Goal: Task Accomplishment & Management: Use online tool/utility

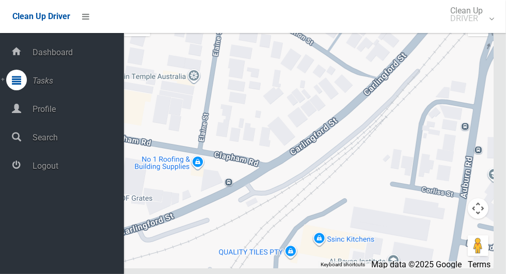
scroll to position [5986, 0]
click at [41, 168] on span "Logout" at bounding box center [76, 166] width 94 height 10
click at [43, 166] on span "Logout" at bounding box center [76, 166] width 94 height 10
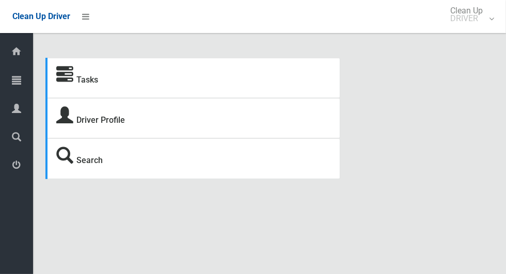
click at [12, 77] on icon at bounding box center [16, 80] width 9 height 21
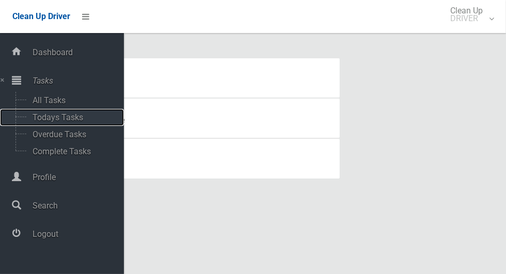
click at [46, 115] on span "Todays Tasks" at bounding box center [72, 117] width 86 height 10
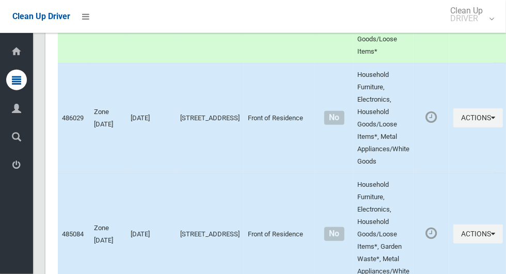
scroll to position [5161, 0]
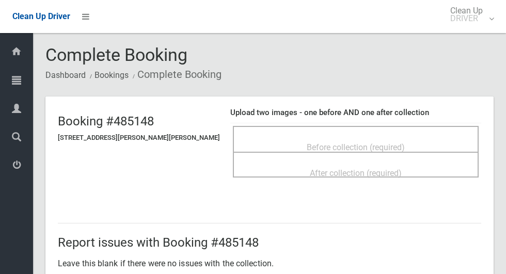
click at [379, 142] on span "Before collection (required)" at bounding box center [355, 147] width 98 height 10
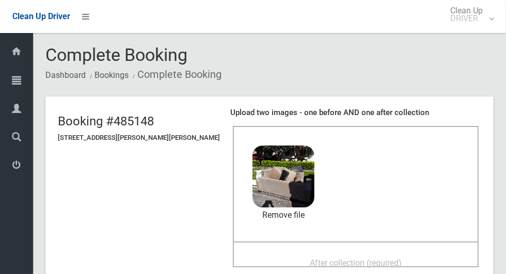
click at [370, 258] on span "After collection (required)" at bounding box center [356, 263] width 92 height 10
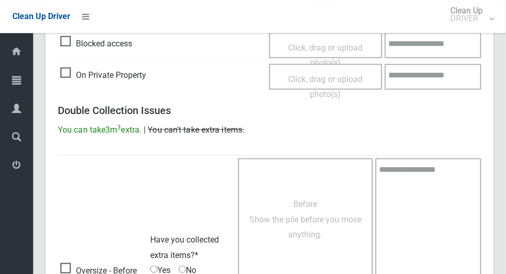
scroll to position [844, 0]
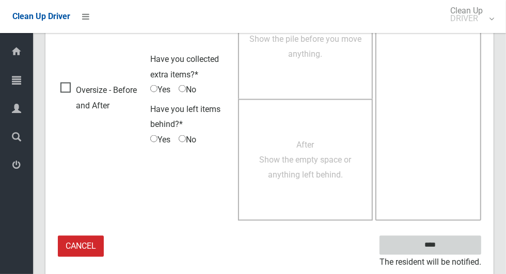
click at [463, 236] on input "****" at bounding box center [430, 245] width 102 height 19
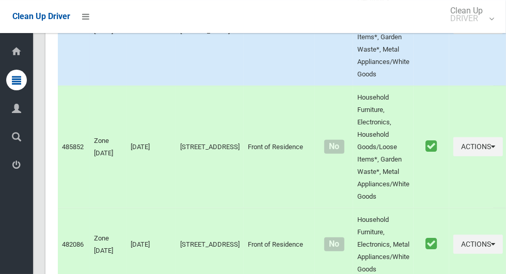
scroll to position [5161, 0]
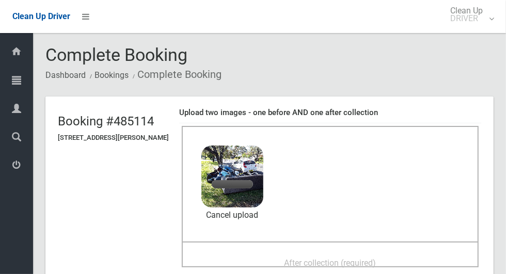
click at [374, 260] on span "After collection (required)" at bounding box center [330, 263] width 92 height 10
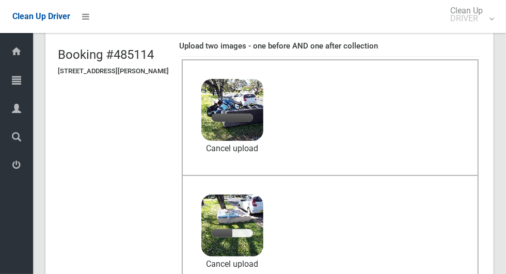
scroll to position [66, 0]
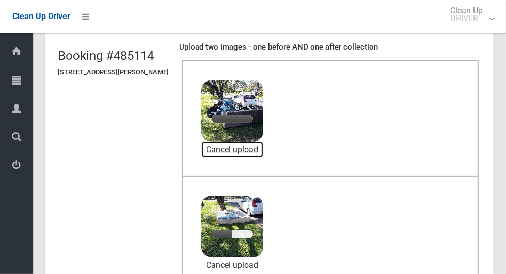
click at [245, 149] on link "Cancel upload" at bounding box center [232, 149] width 62 height 15
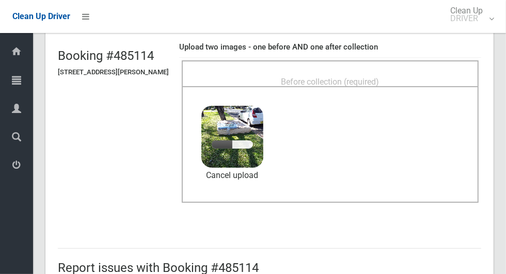
click at [377, 77] on span "Before collection (required)" at bounding box center [330, 82] width 98 height 10
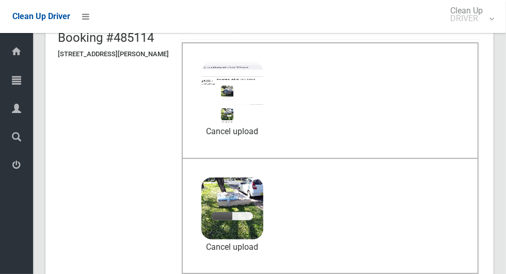
scroll to position [87, 0]
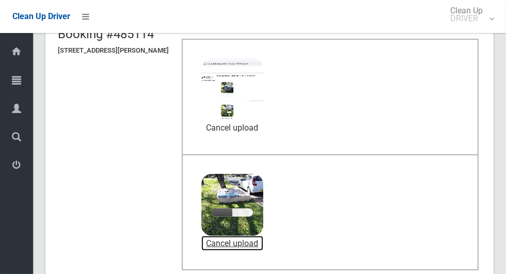
click at [249, 240] on link "Cancel upload" at bounding box center [232, 243] width 62 height 15
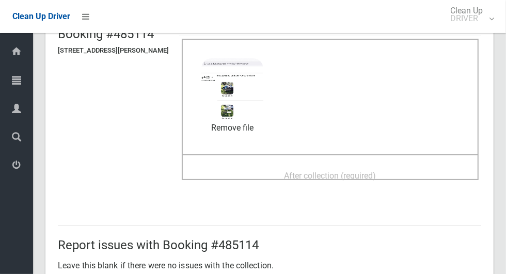
click at [411, 166] on div "After collection (required)" at bounding box center [330, 175] width 274 height 19
click at [387, 167] on div "After collection (required)" at bounding box center [330, 175] width 274 height 19
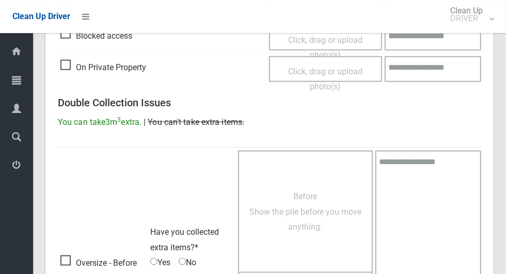
scroll to position [844, 0]
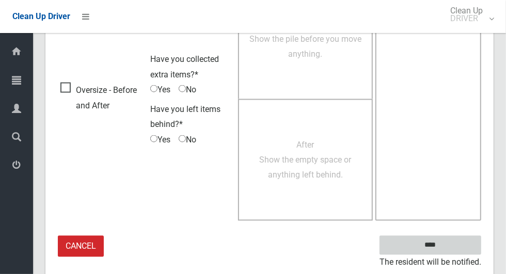
click at [448, 248] on input "****" at bounding box center [430, 245] width 102 height 19
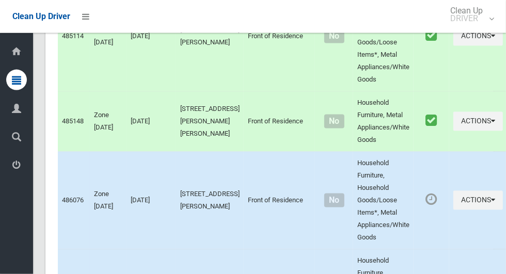
scroll to position [5161, 0]
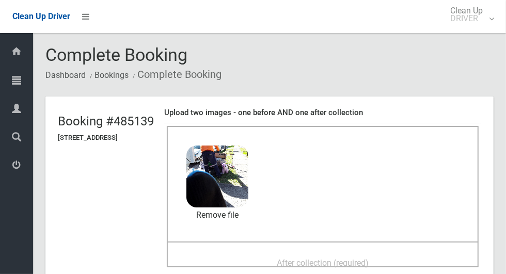
click at [344, 258] on span "After collection (required)" at bounding box center [322, 263] width 92 height 10
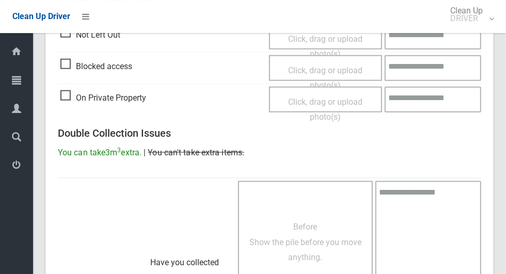
scroll to position [844, 0]
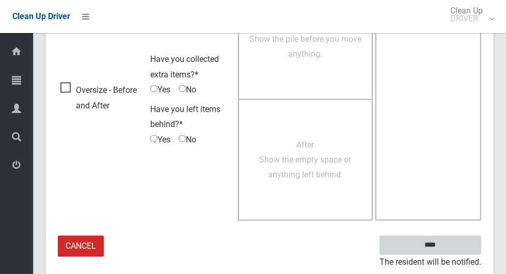
click at [448, 246] on input "****" at bounding box center [430, 245] width 102 height 19
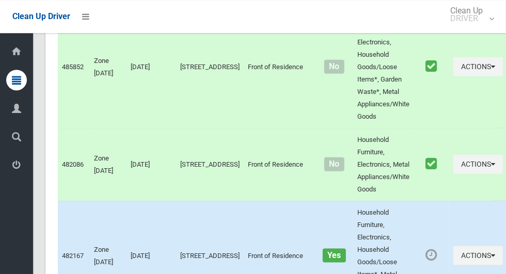
scroll to position [4588, 0]
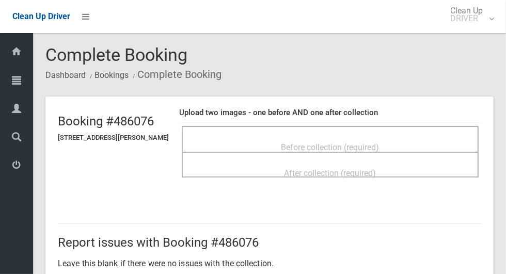
click at [379, 142] on span "Before collection (required)" at bounding box center [330, 147] width 98 height 10
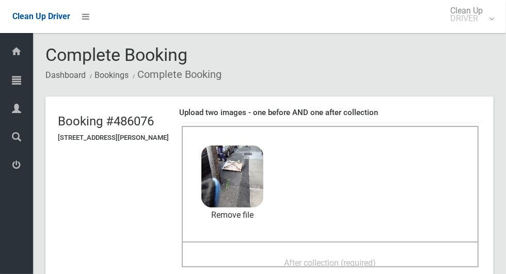
click at [403, 256] on div "After collection (required)" at bounding box center [330, 262] width 274 height 19
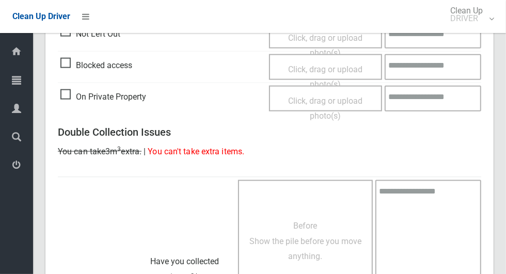
scroll to position [844, 0]
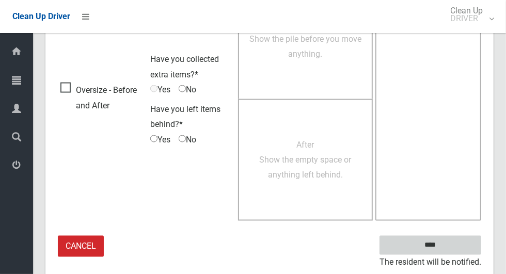
click at [449, 240] on input "****" at bounding box center [430, 245] width 102 height 19
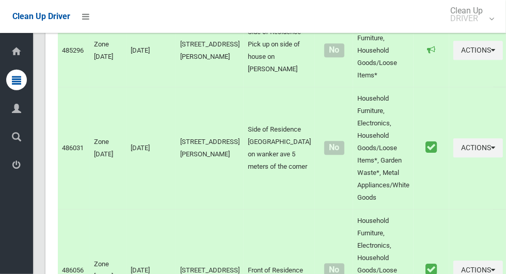
scroll to position [5161, 0]
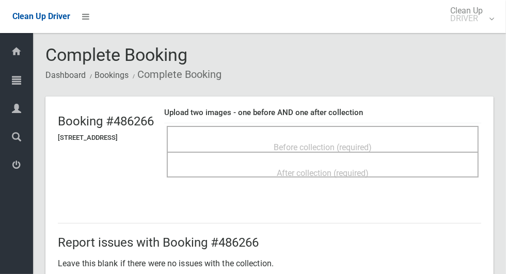
click at [390, 140] on div "Before collection (required)" at bounding box center [322, 146] width 289 height 19
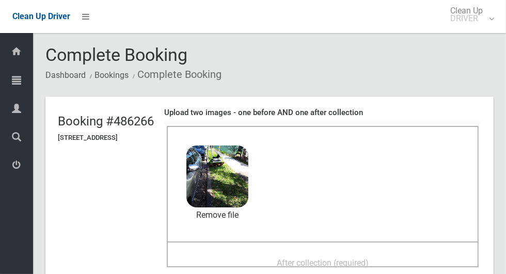
click at [395, 253] on div "After collection (required)" at bounding box center [322, 262] width 289 height 19
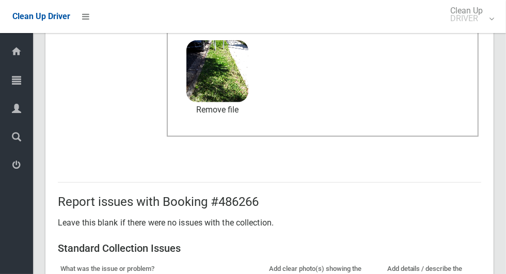
scroll to position [844, 0]
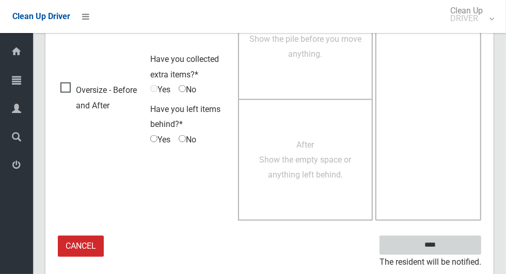
click at [454, 240] on input "****" at bounding box center [430, 245] width 102 height 19
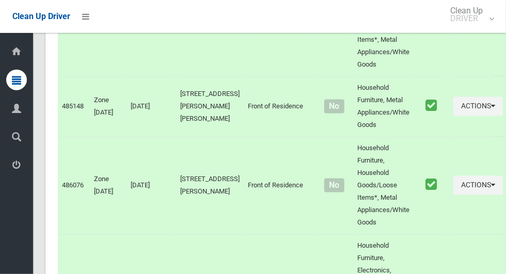
scroll to position [5161, 0]
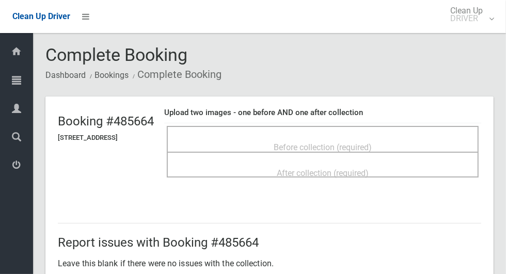
click at [345, 144] on span "Before collection (required)" at bounding box center [322, 147] width 98 height 10
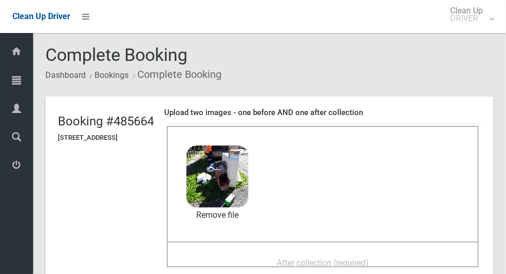
click at [332, 258] on span "After collection (required)" at bounding box center [322, 263] width 92 height 10
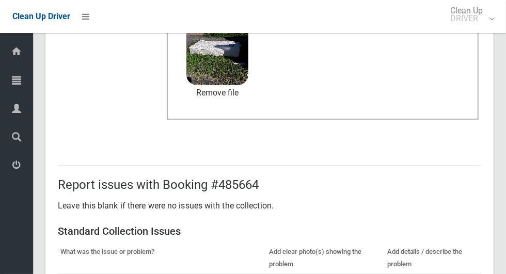
scroll to position [844, 0]
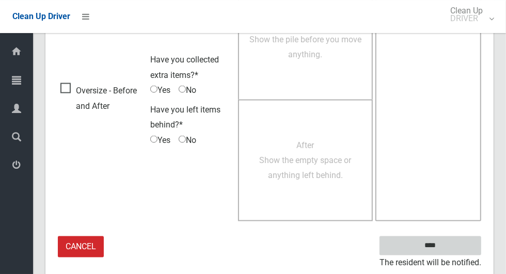
click at [465, 237] on input "****" at bounding box center [430, 245] width 102 height 19
click at [11, 248] on div "Dashboard Tasks All Tasks Todays Tasks Overdue Tasks Complete Tasks Profile Sea…" at bounding box center [16, 153] width 33 height 241
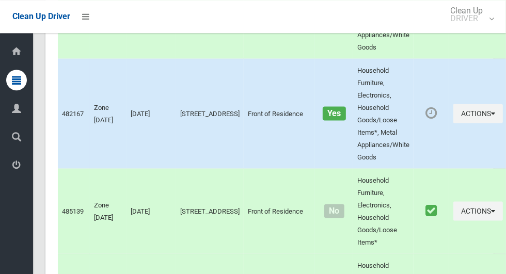
scroll to position [5161, 0]
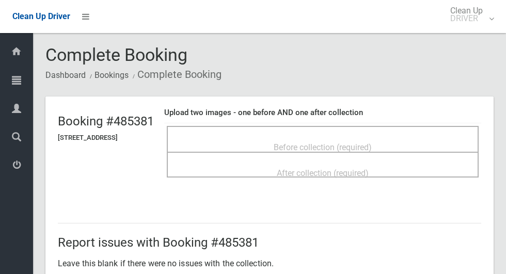
click at [404, 141] on div "Before collection (required)" at bounding box center [322, 146] width 289 height 19
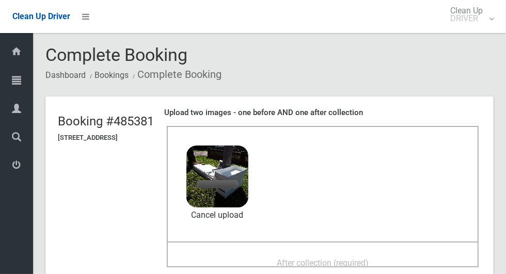
click at [354, 258] on span "After collection (required)" at bounding box center [322, 263] width 92 height 10
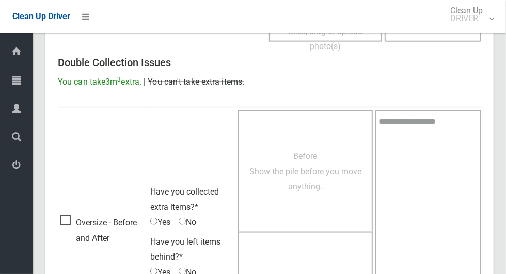
scroll to position [844, 0]
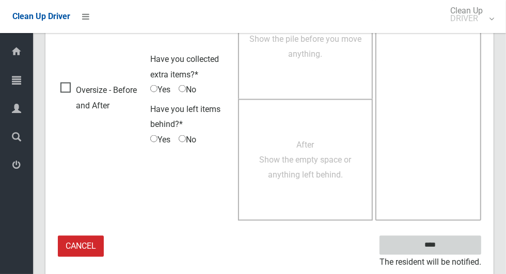
click at [448, 242] on input "****" at bounding box center [430, 245] width 102 height 19
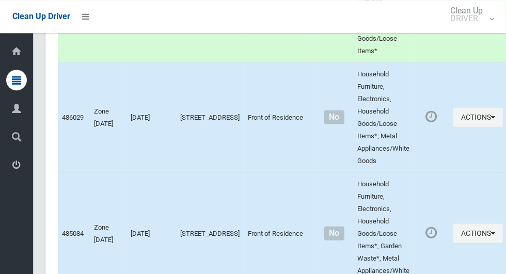
scroll to position [5161, 0]
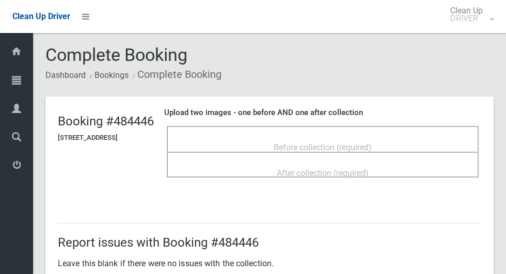
click at [371, 142] on span "Before collection (required)" at bounding box center [322, 147] width 98 height 10
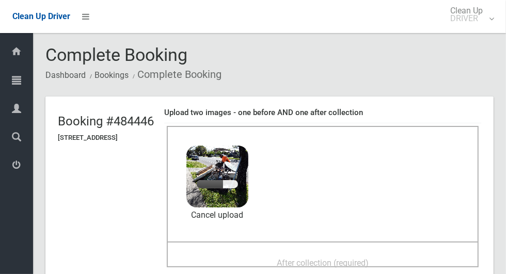
click at [370, 253] on div "After collection (required)" at bounding box center [322, 262] width 289 height 19
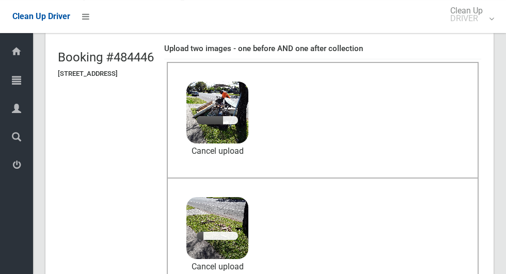
scroll to position [64, 0]
click at [237, 146] on link "Cancel upload" at bounding box center [217, 150] width 62 height 15
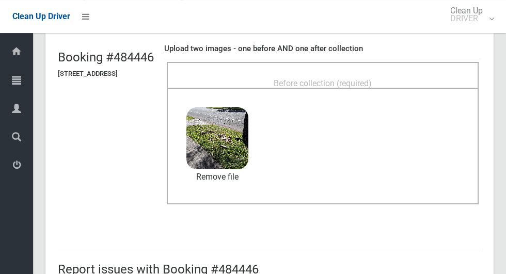
click at [407, 78] on div "Before collection (required)" at bounding box center [322, 82] width 289 height 19
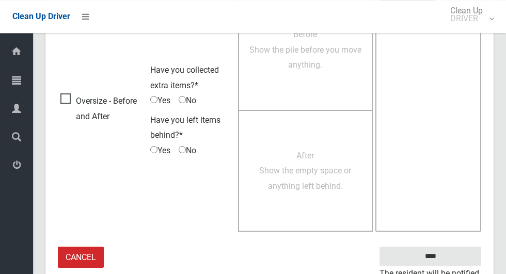
scroll to position [844, 0]
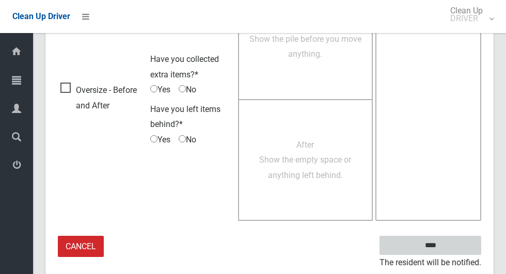
click at [447, 249] on input "****" at bounding box center [430, 245] width 102 height 19
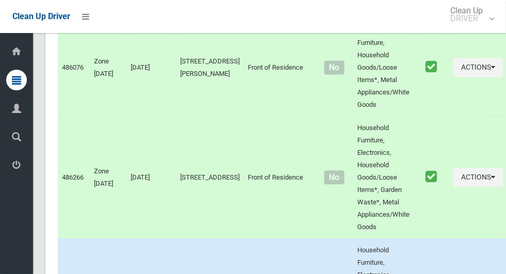
scroll to position [5161, 0]
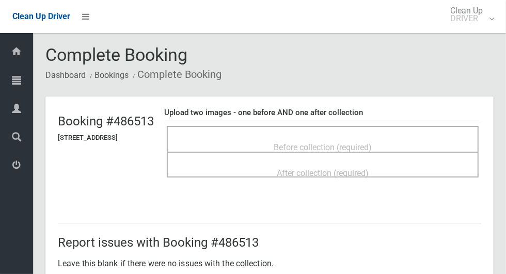
click at [371, 142] on span "Before collection (required)" at bounding box center [322, 147] width 98 height 10
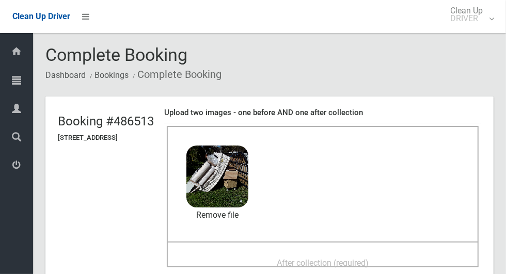
click at [368, 259] on span "After collection (required)" at bounding box center [322, 263] width 92 height 10
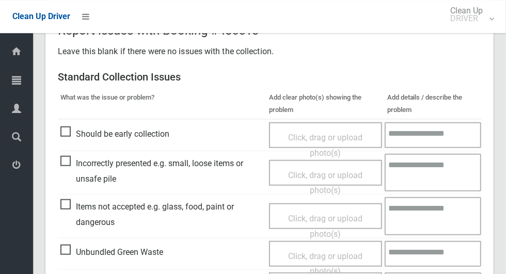
scroll to position [844, 0]
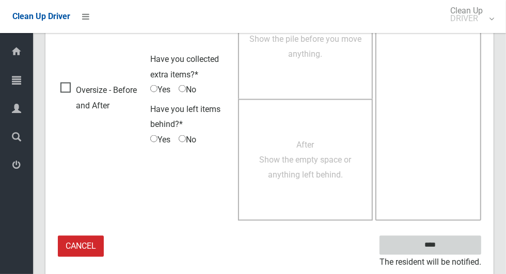
click at [459, 236] on input "****" at bounding box center [430, 245] width 102 height 19
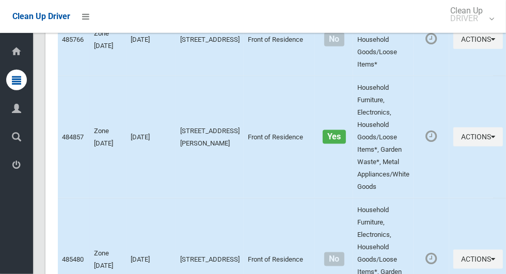
scroll to position [5076, 0]
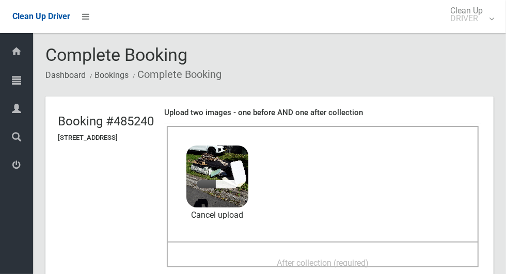
click at [364, 253] on div "After collection (required)" at bounding box center [322, 262] width 289 height 19
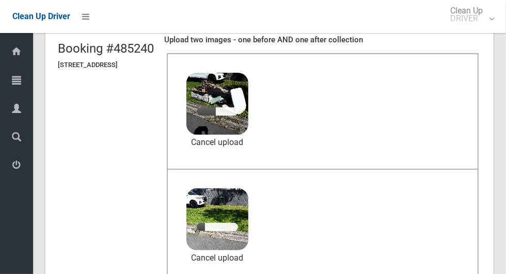
scroll to position [72, 0]
click at [148, 272] on header "Booking #485240 [STREET_ADDRESS] Upload two images - one before AND one after c…" at bounding box center [269, 165] width 448 height 282
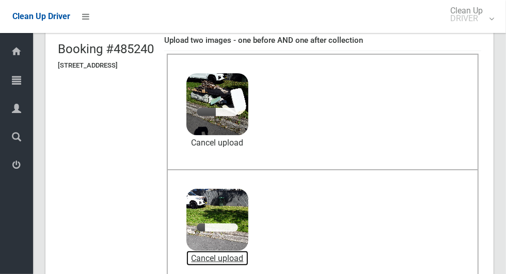
click at [244, 254] on link "Cancel upload" at bounding box center [217, 258] width 62 height 15
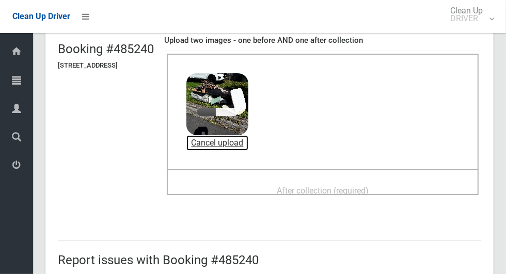
click at [239, 141] on link "Cancel upload" at bounding box center [217, 142] width 62 height 15
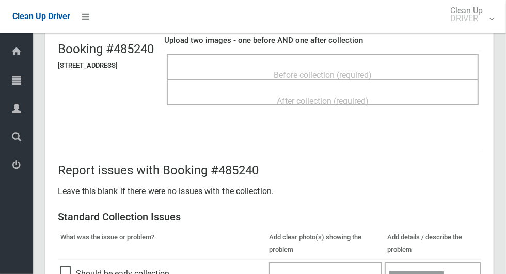
click at [405, 67] on div "Before collection (required)" at bounding box center [322, 74] width 289 height 19
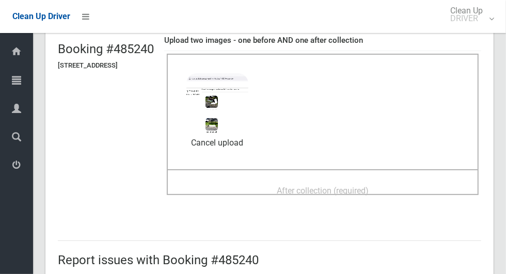
click at [402, 181] on div "After collection (required)" at bounding box center [322, 190] width 289 height 19
click at [397, 185] on div "After collection (required)" at bounding box center [322, 190] width 289 height 19
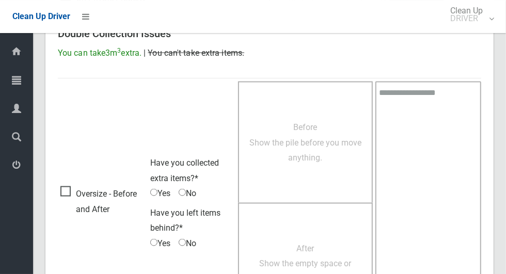
scroll to position [844, 0]
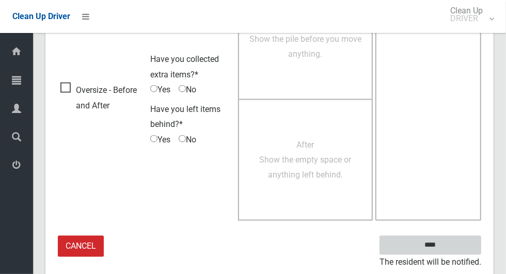
click at [448, 251] on input "****" at bounding box center [430, 245] width 102 height 19
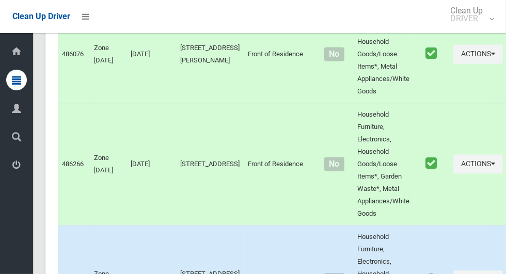
scroll to position [5076, 0]
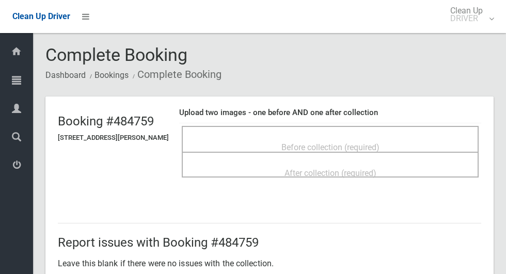
click at [379, 137] on div "Before collection (required)" at bounding box center [330, 146] width 274 height 19
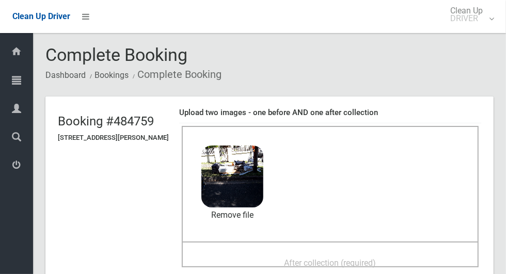
click at [343, 258] on span "After collection (required)" at bounding box center [330, 263] width 92 height 10
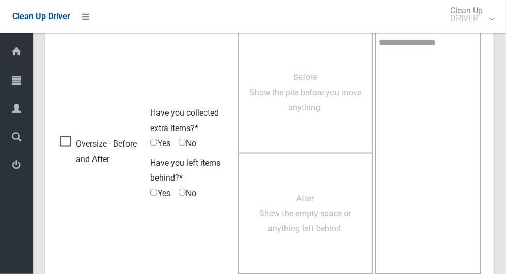
scroll to position [844, 0]
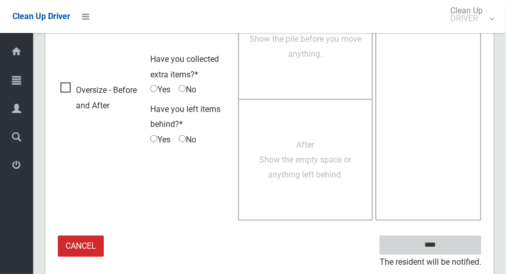
click at [448, 242] on input "****" at bounding box center [430, 245] width 102 height 19
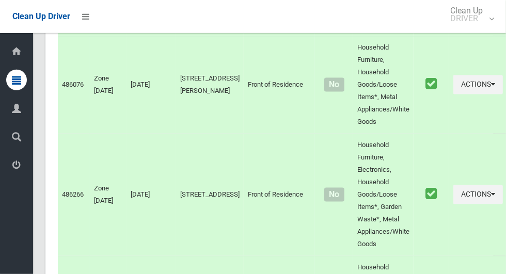
scroll to position [5076, 0]
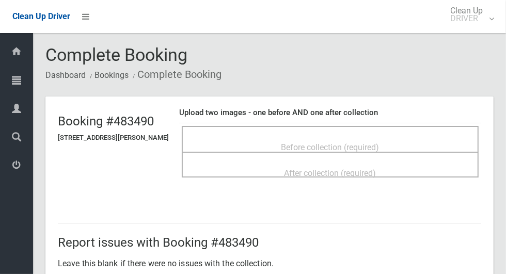
click at [370, 142] on span "Before collection (required)" at bounding box center [330, 147] width 98 height 10
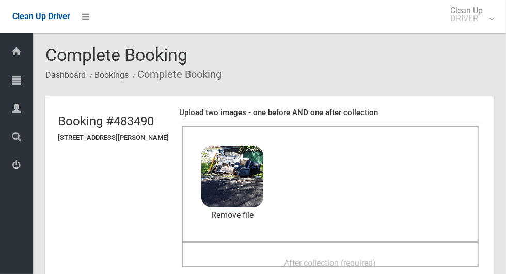
click at [376, 258] on span "After collection (required)" at bounding box center [330, 263] width 92 height 10
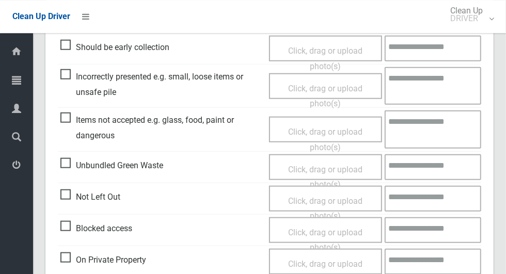
scroll to position [844, 0]
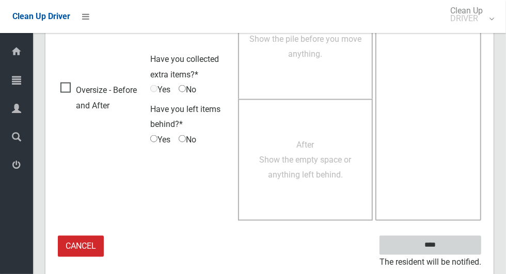
click at [451, 245] on input "****" at bounding box center [430, 245] width 102 height 19
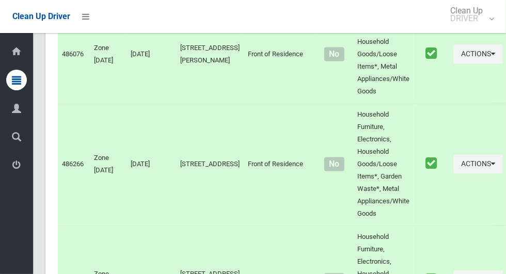
scroll to position [5072, 0]
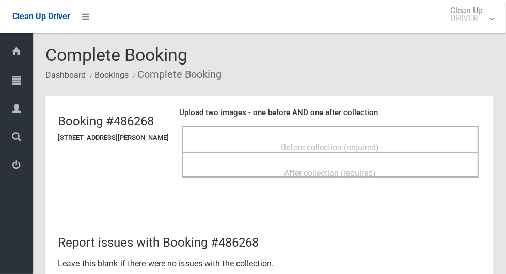
click at [410, 137] on div "Before collection (required)" at bounding box center [330, 146] width 274 height 19
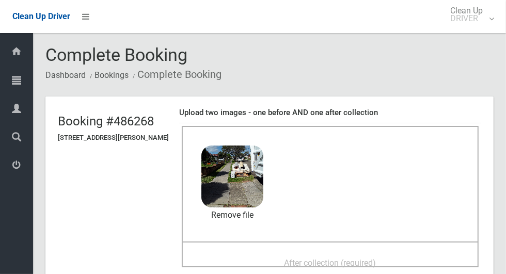
click at [343, 253] on div "After collection (required)" at bounding box center [330, 262] width 274 height 19
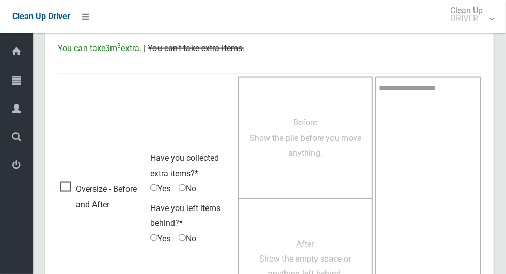
scroll to position [844, 0]
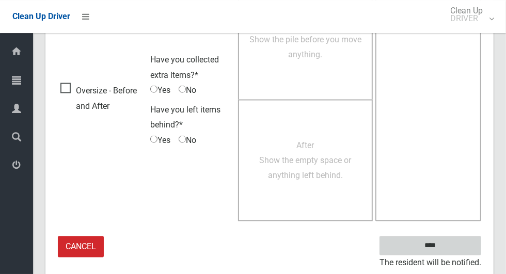
click at [452, 239] on input "****" at bounding box center [430, 245] width 102 height 19
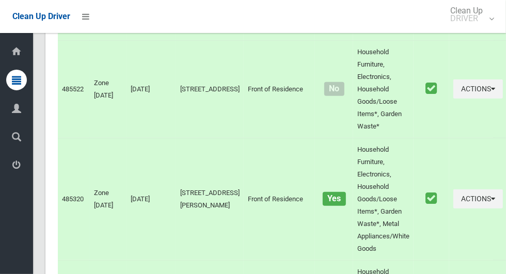
scroll to position [5076, 0]
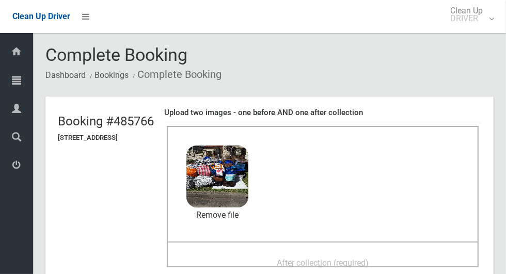
click at [367, 258] on span "After collection (required)" at bounding box center [322, 263] width 92 height 10
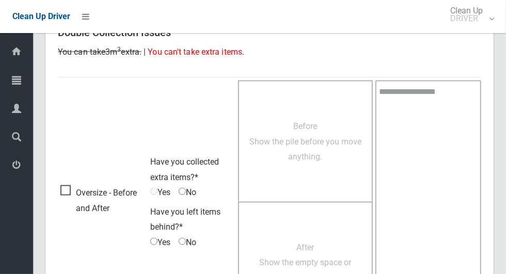
scroll to position [844, 0]
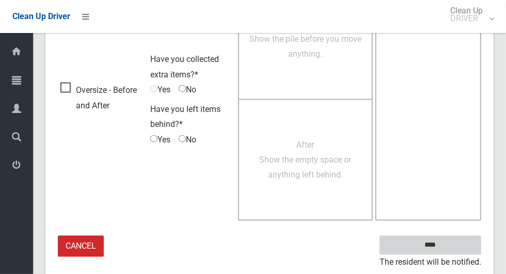
click at [448, 249] on input "****" at bounding box center [430, 245] width 102 height 19
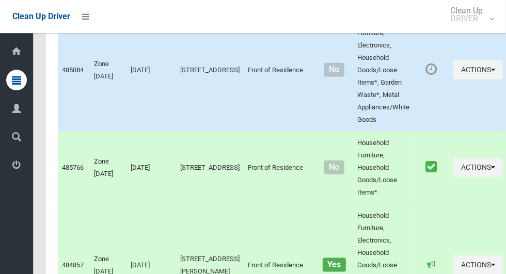
scroll to position [5076, 0]
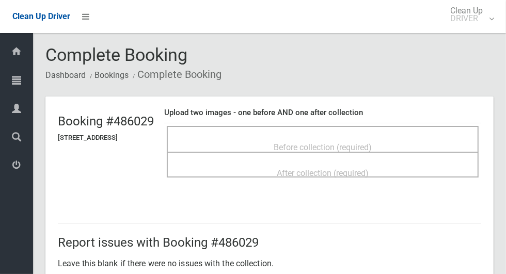
click at [407, 139] on div "Before collection (required)" at bounding box center [322, 146] width 289 height 19
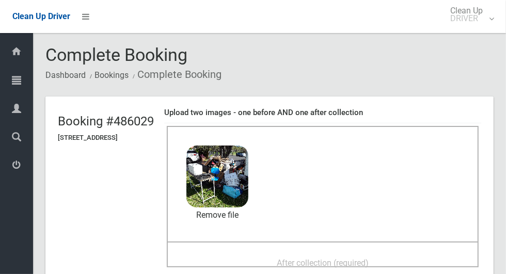
click at [368, 263] on span "After collection (required)" at bounding box center [322, 263] width 92 height 10
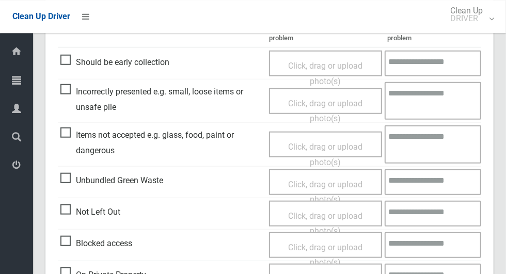
scroll to position [844, 0]
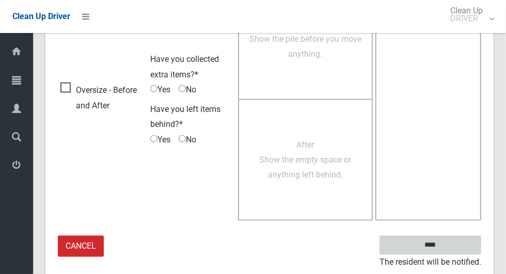
click at [452, 247] on input "****" at bounding box center [430, 245] width 102 height 19
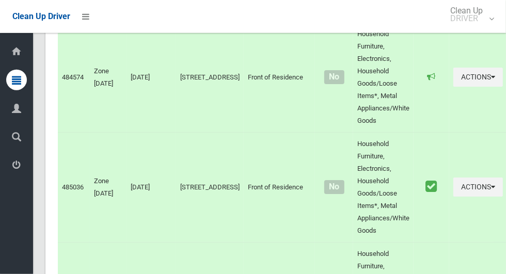
scroll to position [5075, 0]
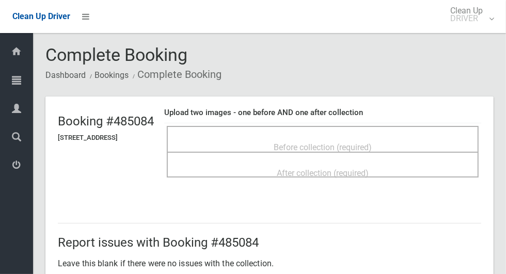
click at [371, 142] on span "Before collection (required)" at bounding box center [322, 147] width 98 height 10
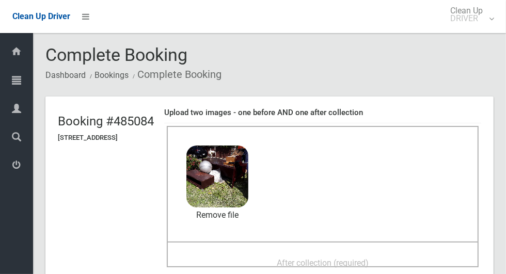
click at [341, 258] on span "After collection (required)" at bounding box center [322, 263] width 92 height 10
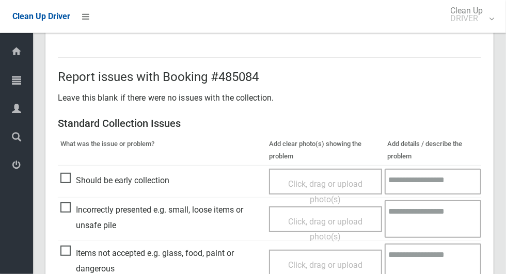
scroll to position [844, 0]
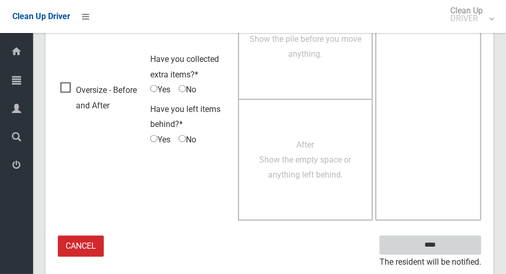
click at [457, 239] on input "****" at bounding box center [430, 245] width 102 height 19
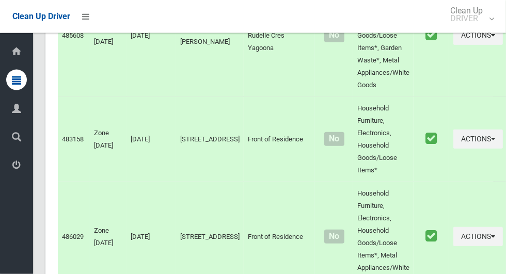
scroll to position [5076, 0]
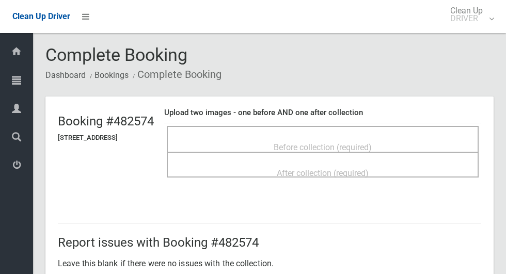
click at [371, 142] on span "Before collection (required)" at bounding box center [322, 147] width 98 height 10
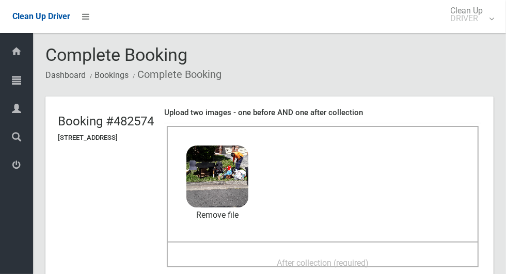
click at [346, 253] on div "After collection (required)" at bounding box center [322, 262] width 289 height 19
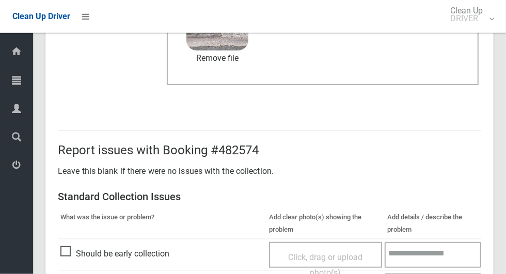
scroll to position [844, 0]
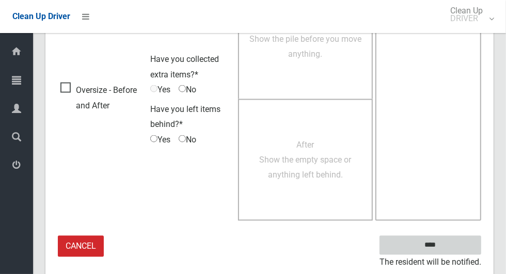
click at [457, 236] on input "****" at bounding box center [430, 245] width 102 height 19
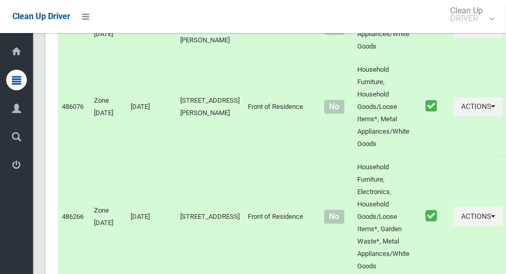
scroll to position [5023, 0]
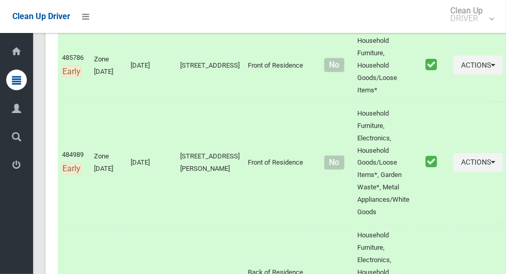
scroll to position [0, 0]
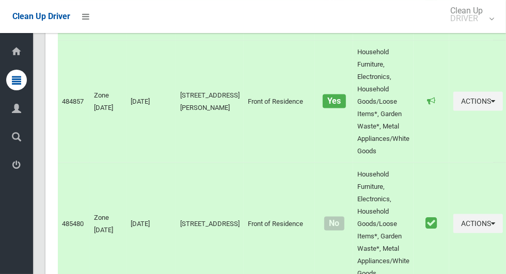
scroll to position [5075, 0]
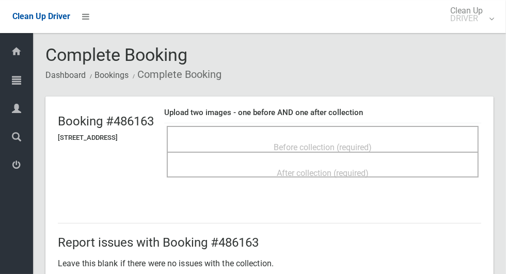
click at [427, 137] on div "Before collection (required)" at bounding box center [322, 146] width 289 height 19
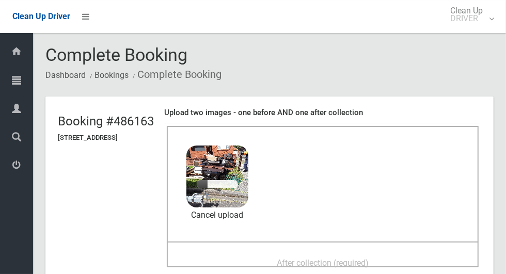
click at [390, 253] on div "After collection (required)" at bounding box center [322, 262] width 289 height 19
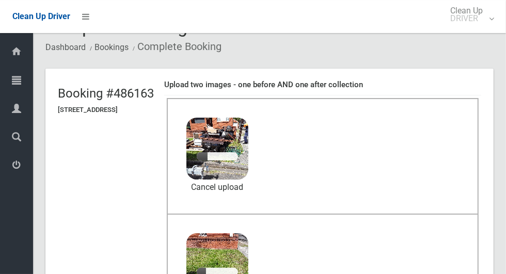
scroll to position [46, 0]
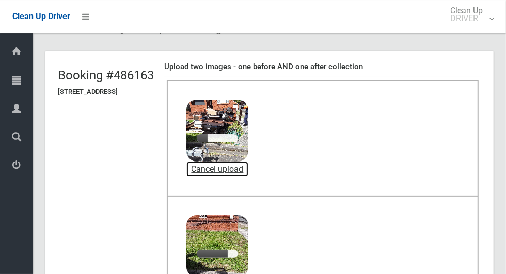
click at [248, 167] on link "Cancel upload" at bounding box center [217, 168] width 62 height 15
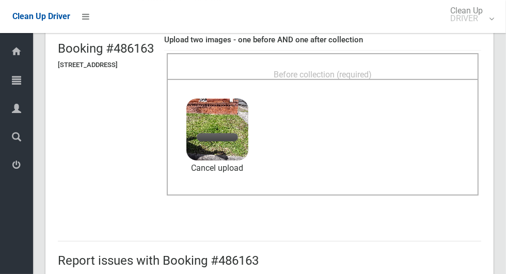
scroll to position [74, 0]
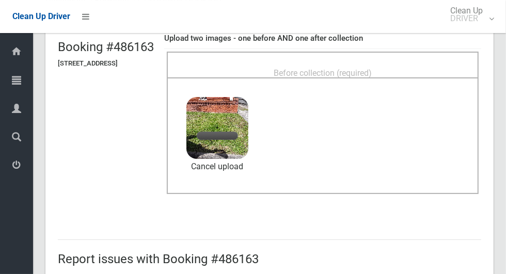
click at [413, 65] on div "Before collection (required)" at bounding box center [322, 72] width 289 height 19
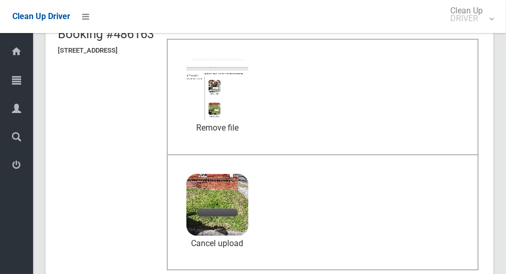
scroll to position [88, 0]
click at [248, 239] on link "Cancel upload" at bounding box center [217, 242] width 62 height 15
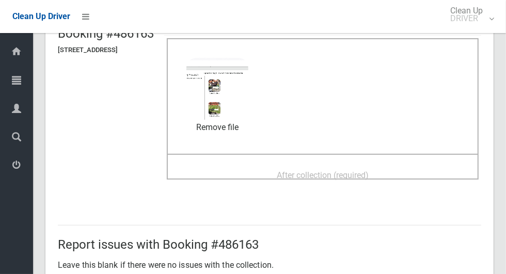
click at [398, 170] on div "After collection (required)" at bounding box center [322, 174] width 289 height 19
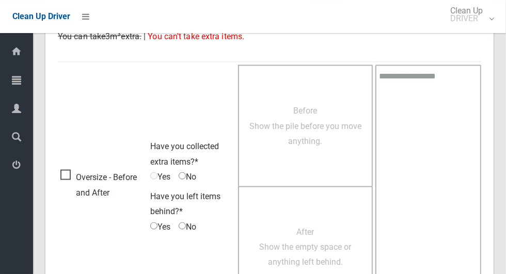
scroll to position [844, 0]
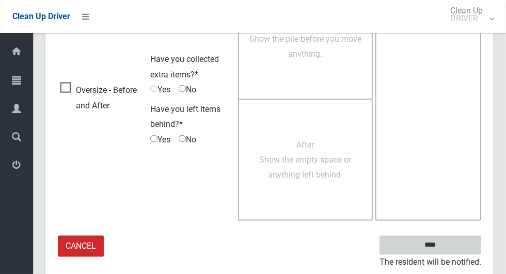
click at [459, 243] on input "****" at bounding box center [430, 245] width 102 height 19
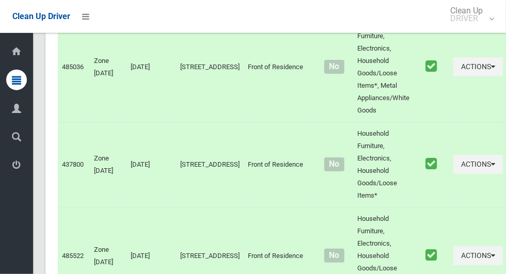
scroll to position [5076, 0]
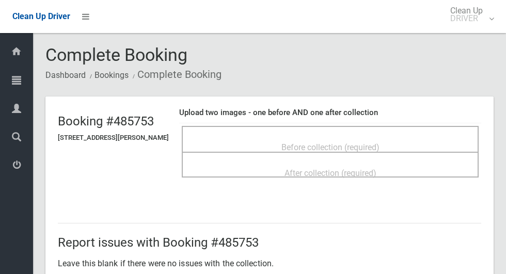
click at [392, 141] on div "Before collection (required)" at bounding box center [330, 146] width 274 height 19
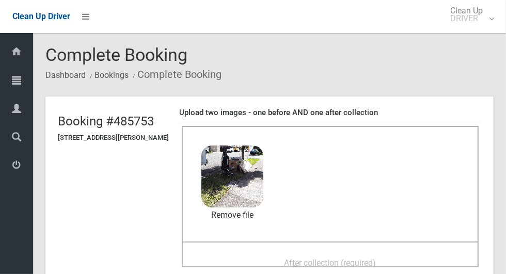
click at [383, 253] on div "After collection (required)" at bounding box center [330, 262] width 274 height 19
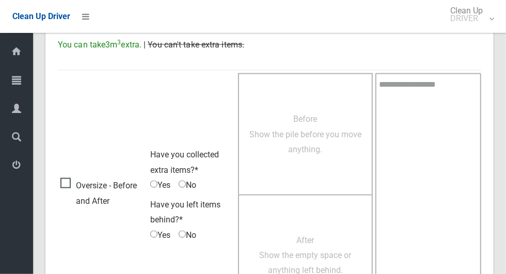
scroll to position [844, 0]
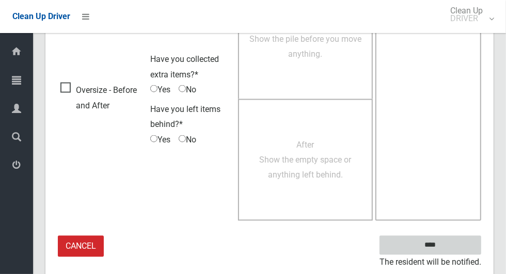
click at [460, 239] on input "****" at bounding box center [430, 245] width 102 height 19
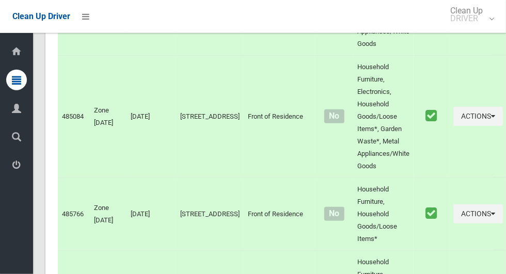
scroll to position [5076, 0]
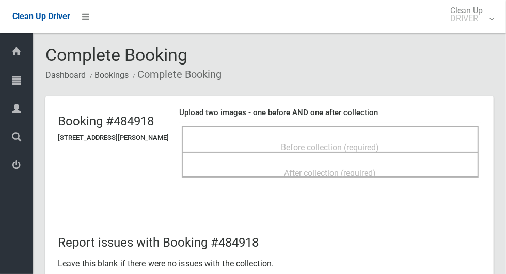
click at [379, 142] on span "Before collection (required)" at bounding box center [330, 147] width 98 height 10
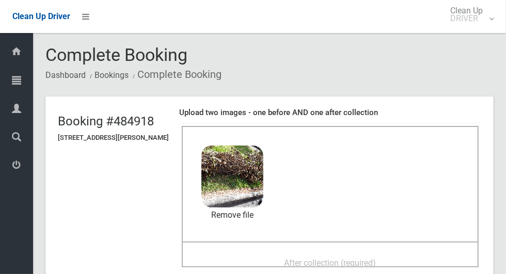
click at [376, 265] on span "After collection (required)" at bounding box center [330, 263] width 92 height 10
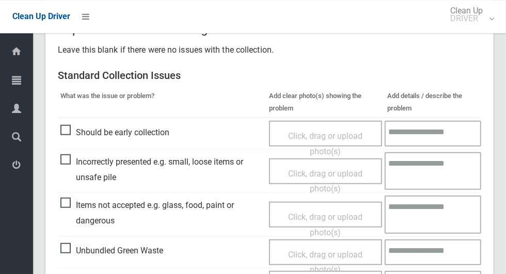
scroll to position [844, 0]
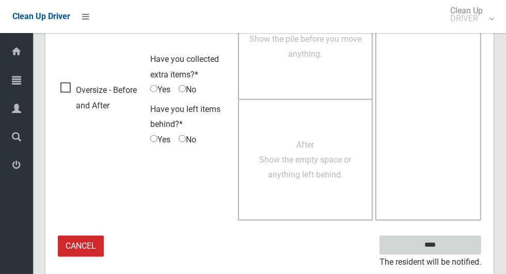
click at [451, 242] on input "****" at bounding box center [430, 245] width 102 height 19
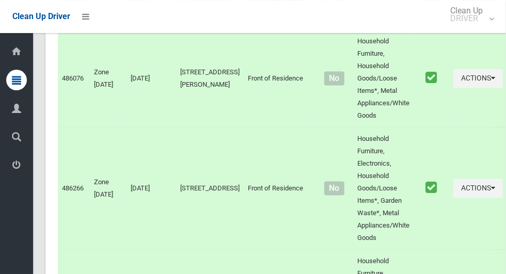
scroll to position [5059, 0]
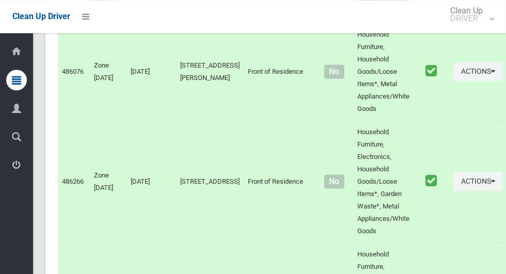
click at [20, 168] on icon at bounding box center [16, 165] width 9 height 21
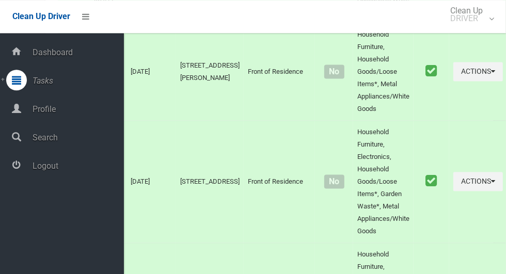
click at [96, 171] on span "Logout" at bounding box center [76, 166] width 94 height 10
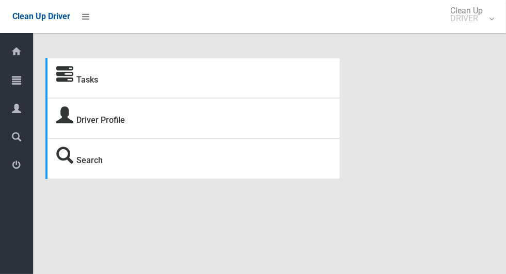
click at [17, 88] on icon at bounding box center [16, 80] width 9 height 21
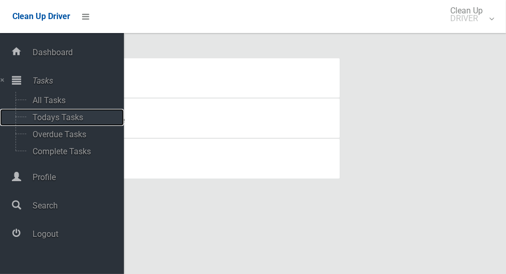
click at [78, 117] on span "Todays Tasks" at bounding box center [72, 117] width 86 height 10
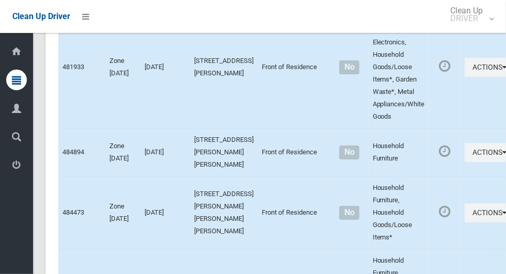
scroll to position [6023, 0]
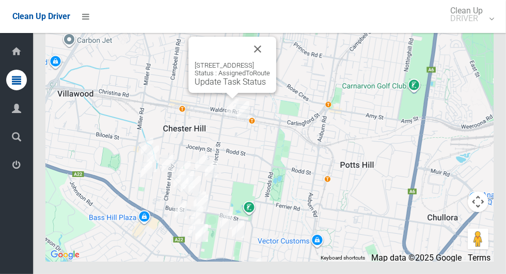
click at [270, 61] on button "Close" at bounding box center [257, 49] width 25 height 25
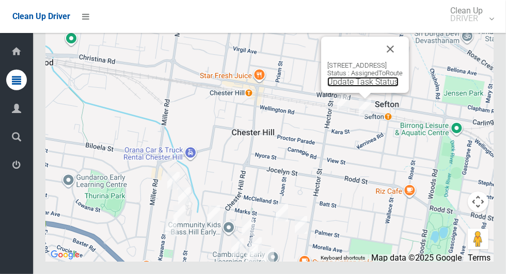
click at [353, 87] on link "Update Task Status" at bounding box center [362, 82] width 71 height 10
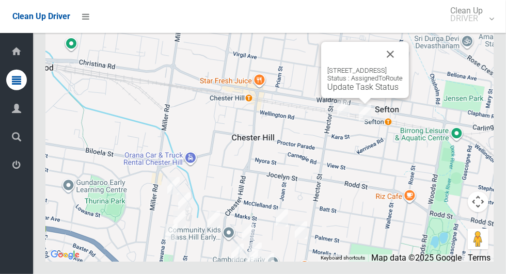
click at [357, 92] on link "Update Task Status" at bounding box center [362, 87] width 71 height 10
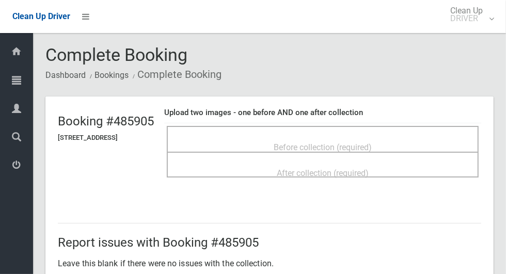
click at [371, 142] on span "Before collection (required)" at bounding box center [322, 147] width 98 height 10
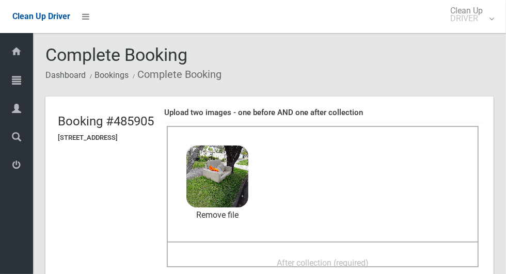
click at [340, 258] on span "After collection (required)" at bounding box center [322, 263] width 92 height 10
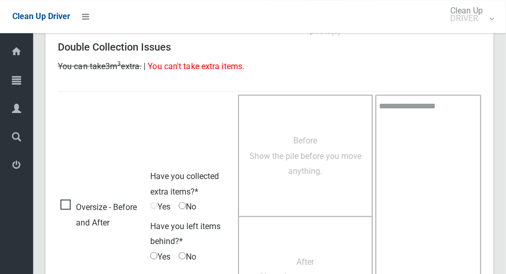
scroll to position [844, 0]
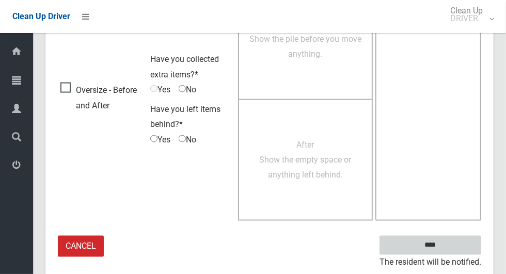
click at [453, 243] on input "****" at bounding box center [430, 245] width 102 height 19
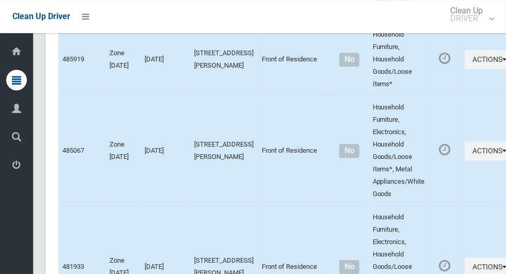
scroll to position [6023, 0]
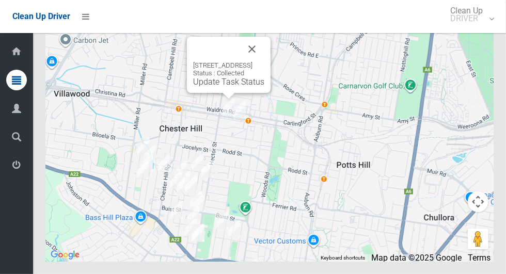
click at [264, 61] on button "Close" at bounding box center [251, 49] width 25 height 25
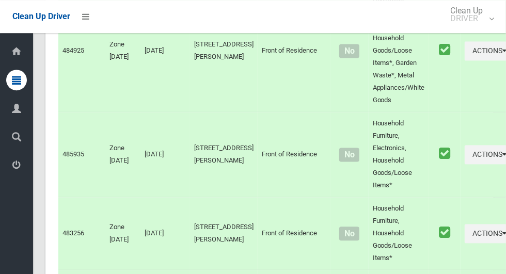
scroll to position [0, 0]
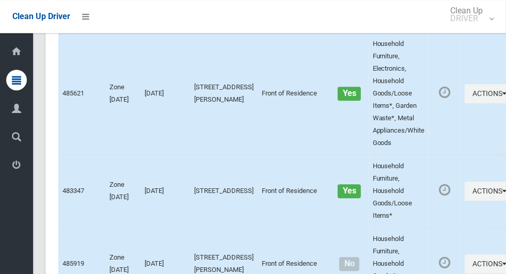
scroll to position [6023, 0]
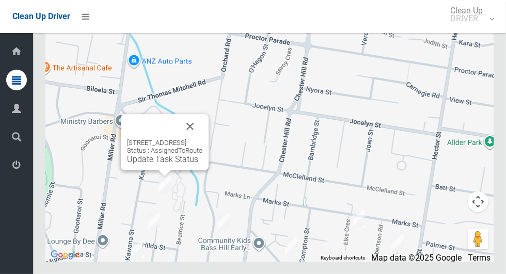
click at [202, 139] on button "Close" at bounding box center [189, 126] width 25 height 25
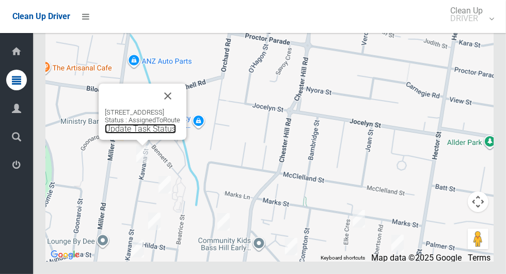
click at [142, 134] on link "Update Task Status" at bounding box center [140, 129] width 71 height 10
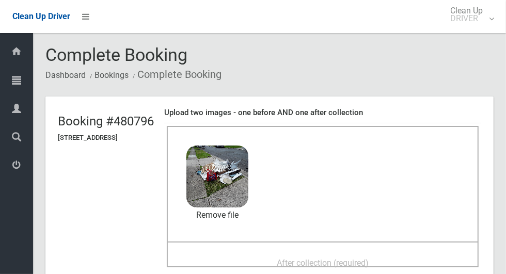
click at [396, 257] on div "After collection (required)" at bounding box center [322, 262] width 289 height 19
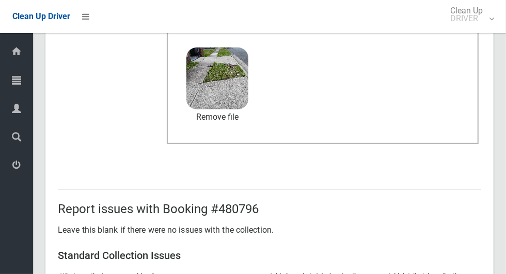
scroll to position [844, 0]
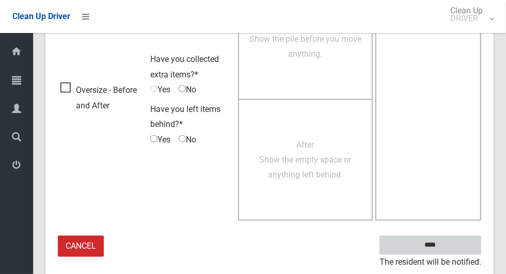
click at [453, 239] on input "****" at bounding box center [430, 245] width 102 height 19
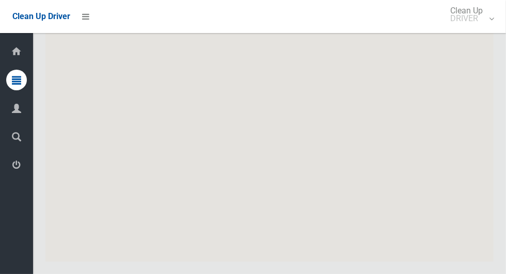
scroll to position [6023, 0]
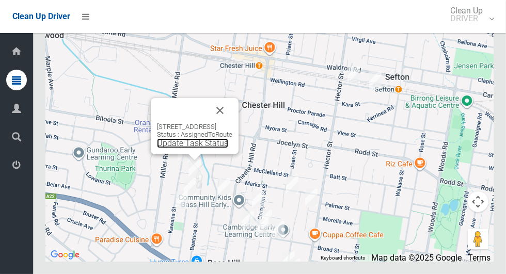
click at [185, 148] on link "Update Task Status" at bounding box center [192, 143] width 71 height 10
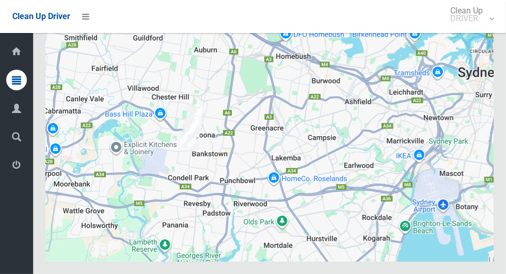
scroll to position [6023, 0]
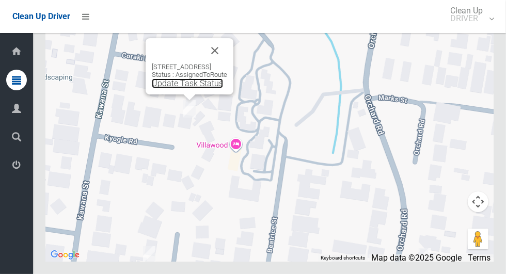
click at [189, 88] on link "Update Task Status" at bounding box center [187, 83] width 71 height 10
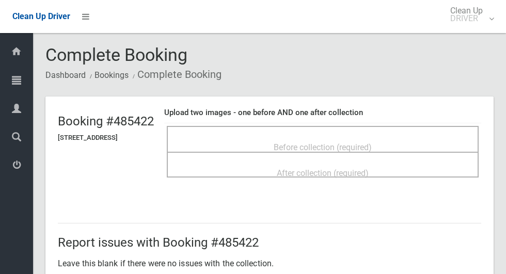
click at [306, 142] on span "Before collection (required)" at bounding box center [322, 147] width 98 height 10
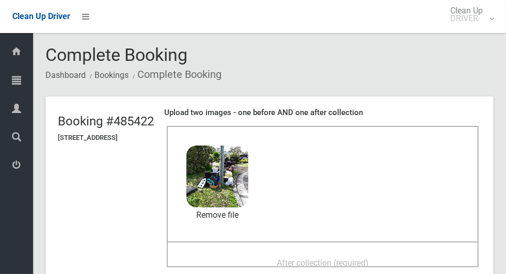
click at [368, 258] on span "After collection (required)" at bounding box center [322, 263] width 92 height 10
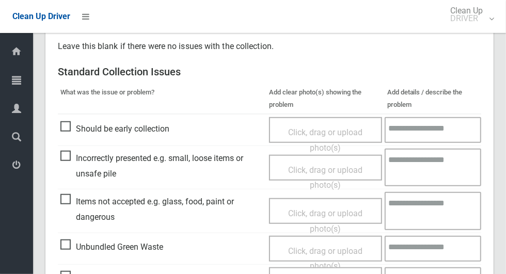
scroll to position [420, 0]
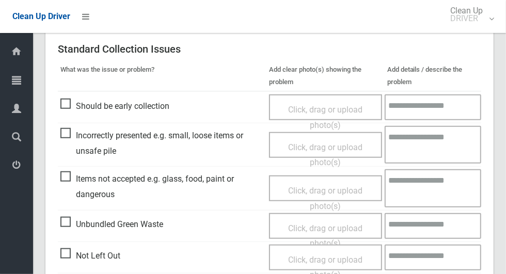
click at [65, 173] on span "Items not accepted e.g. glass, food, paint or dangerous" at bounding box center [161, 186] width 203 height 30
click at [314, 189] on span "Click, drag or upload photo(s)" at bounding box center [325, 198] width 74 height 25
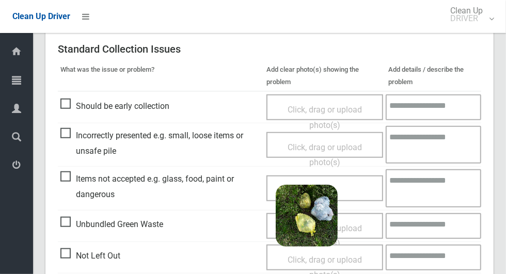
click at [445, 190] on textarea at bounding box center [432, 188] width 95 height 38
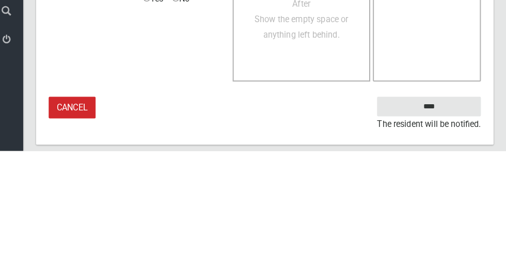
scroll to position [873, 0]
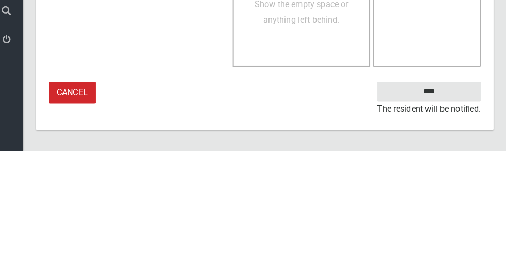
type textarea "****"
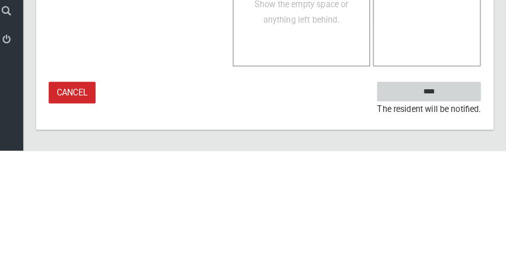
click at [464, 209] on input "****" at bounding box center [430, 215] width 102 height 19
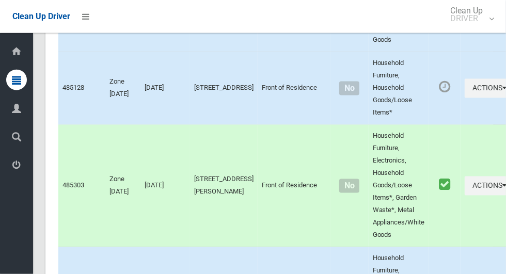
scroll to position [6023, 0]
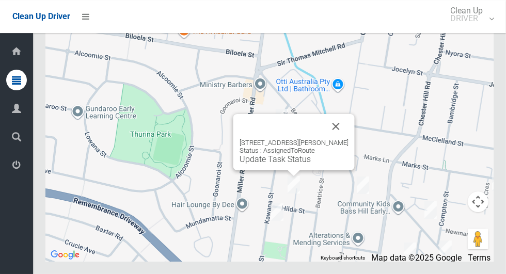
click at [336, 139] on button "Close" at bounding box center [335, 126] width 25 height 25
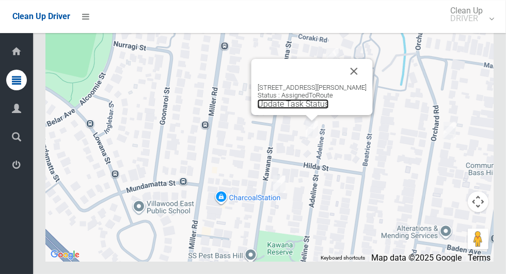
click at [308, 109] on link "Update Task Status" at bounding box center [292, 104] width 71 height 10
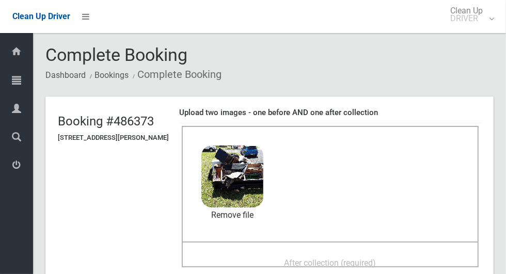
click at [376, 263] on span "After collection (required)" at bounding box center [330, 263] width 92 height 10
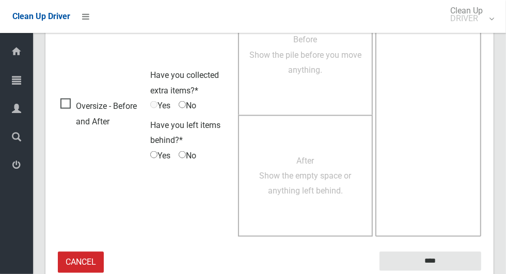
scroll to position [844, 0]
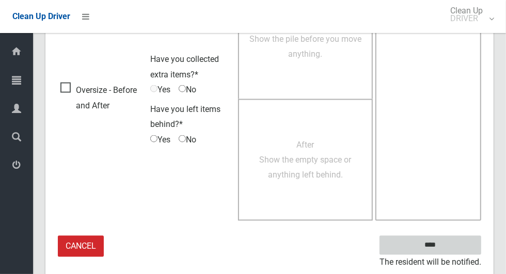
click at [434, 242] on input "****" at bounding box center [430, 245] width 102 height 19
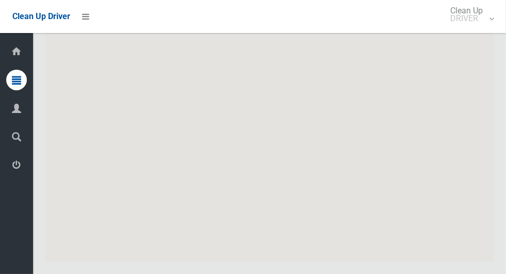
scroll to position [6023, 0]
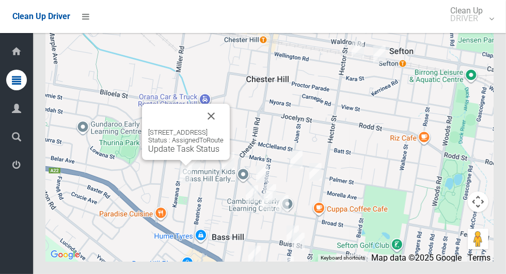
click at [176, 154] on div "21A Kawana Street, BASS HILL NSW 2197 Status : AssignedToRoute Update Task Stat…" at bounding box center [185, 140] width 75 height 25
click at [179, 154] on link "Update Task Status" at bounding box center [183, 149] width 71 height 10
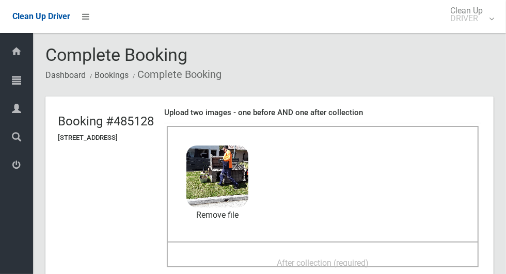
click at [402, 253] on div "After collection (required)" at bounding box center [322, 262] width 289 height 19
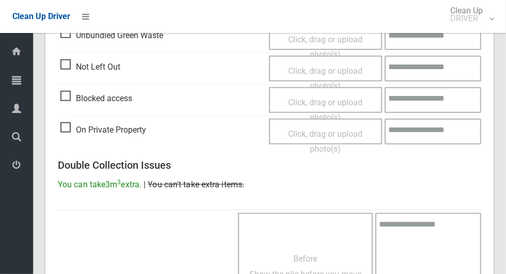
scroll to position [844, 0]
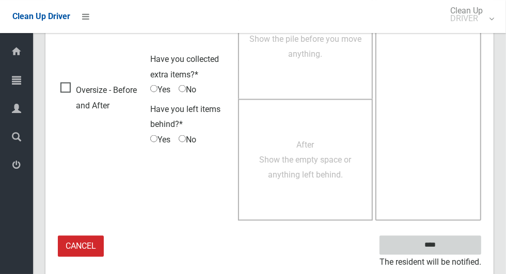
click at [452, 236] on input "****" at bounding box center [430, 245] width 102 height 19
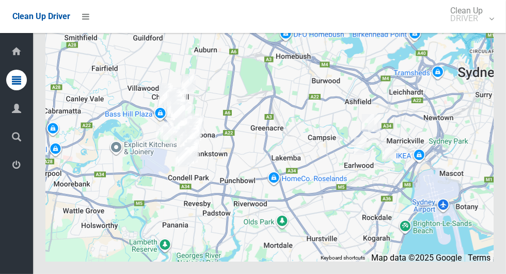
scroll to position [6023, 0]
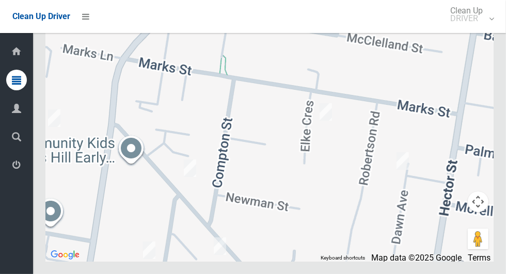
click at [122, 146] on div at bounding box center [269, 133] width 448 height 258
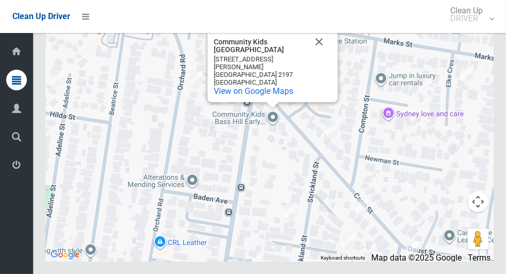
click at [321, 54] on button "Close" at bounding box center [318, 41] width 25 height 25
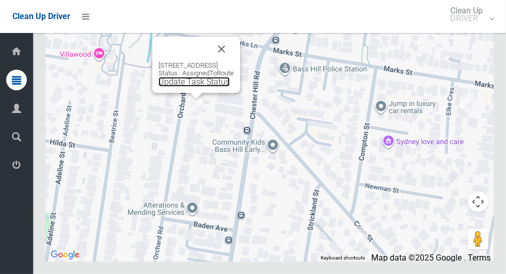
click at [195, 87] on link "Update Task Status" at bounding box center [193, 82] width 71 height 10
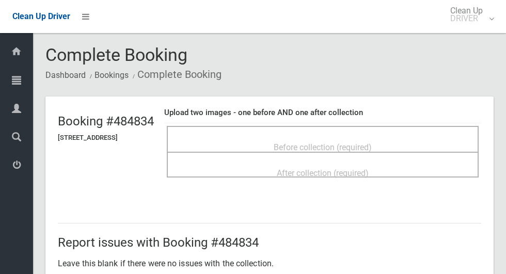
click at [371, 143] on span "Before collection (required)" at bounding box center [322, 147] width 98 height 10
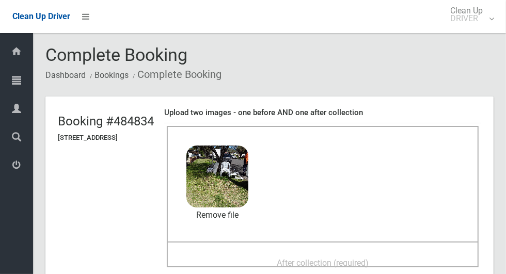
click at [368, 258] on span "After collection (required)" at bounding box center [322, 263] width 92 height 10
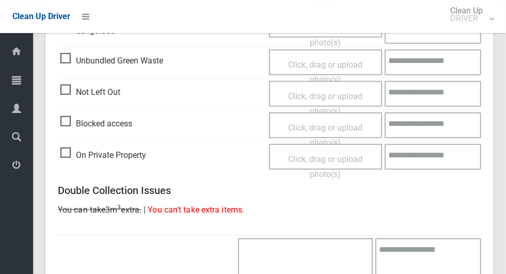
scroll to position [844, 0]
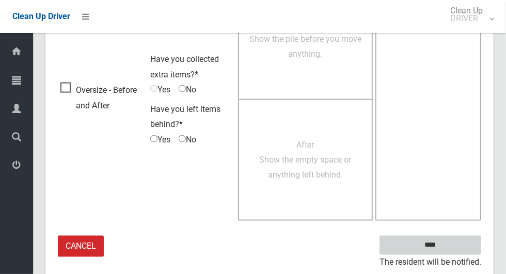
click at [448, 242] on input "****" at bounding box center [430, 245] width 102 height 19
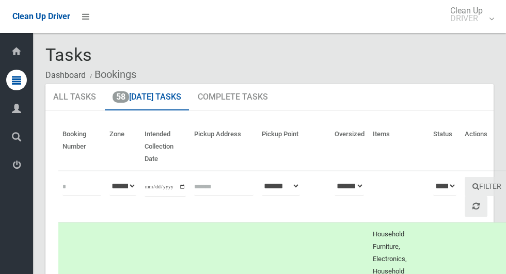
scroll to position [6023, 0]
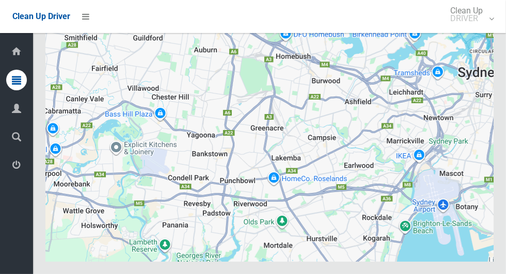
click at [489, 51] on div at bounding box center [269, 133] width 448 height 258
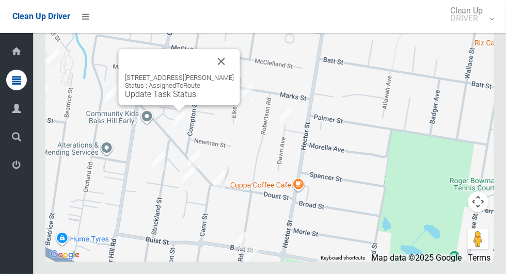
click at [222, 74] on button "Close" at bounding box center [221, 61] width 25 height 25
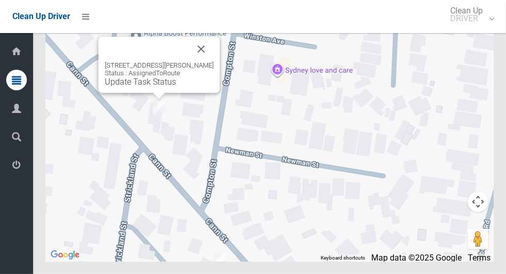
click at [205, 61] on button "Close" at bounding box center [201, 49] width 25 height 25
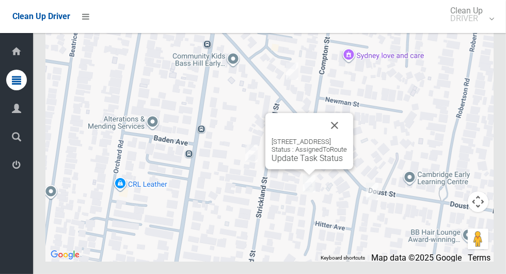
click at [347, 138] on button "Close" at bounding box center [334, 125] width 25 height 25
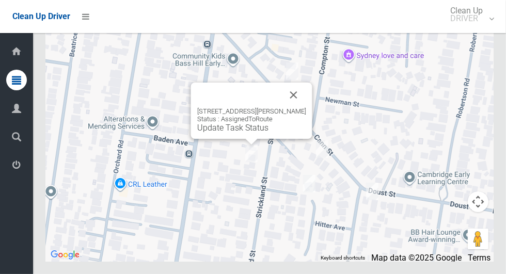
click at [302, 107] on button "Close" at bounding box center [293, 95] width 25 height 25
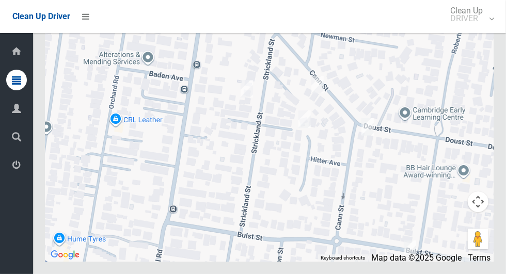
scroll to position [6019, 0]
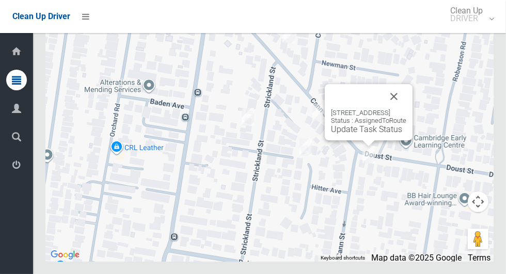
click at [406, 109] on button "Close" at bounding box center [393, 96] width 25 height 25
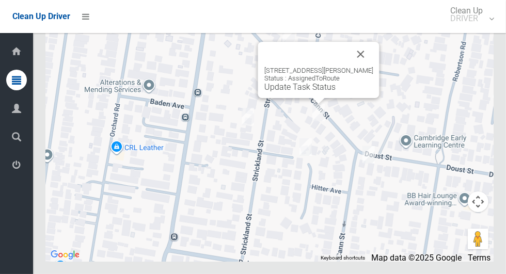
click at [360, 67] on button "Close" at bounding box center [360, 54] width 25 height 25
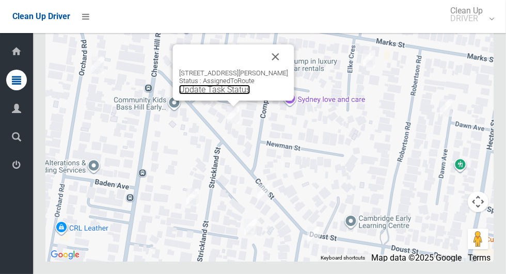
click at [224, 94] on link "Update Task Status" at bounding box center [214, 90] width 71 height 10
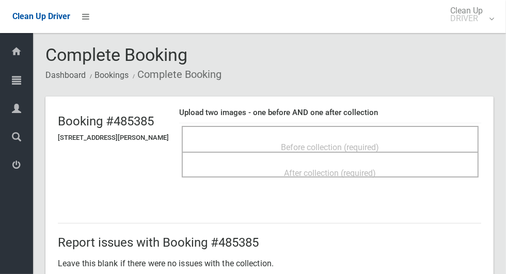
click at [406, 143] on div "Before collection (required)" at bounding box center [330, 146] width 274 height 19
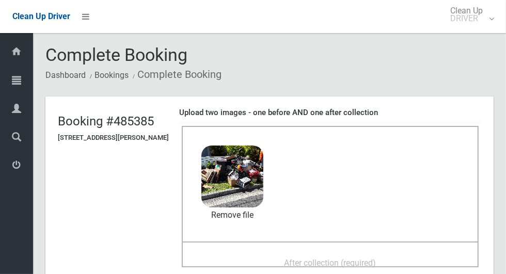
click at [392, 257] on div "After collection (required)" at bounding box center [330, 262] width 274 height 19
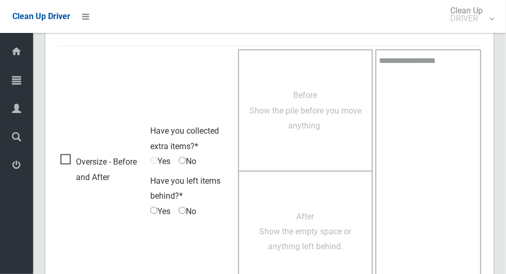
scroll to position [844, 0]
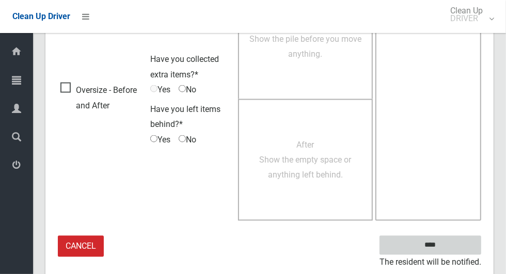
click at [448, 242] on input "****" at bounding box center [430, 245] width 102 height 19
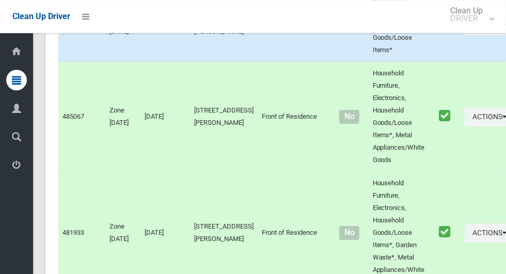
scroll to position [6023, 0]
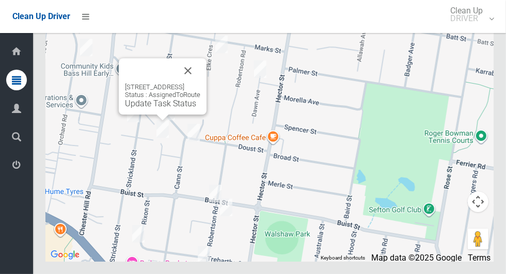
click at [200, 83] on button "Close" at bounding box center [187, 70] width 25 height 25
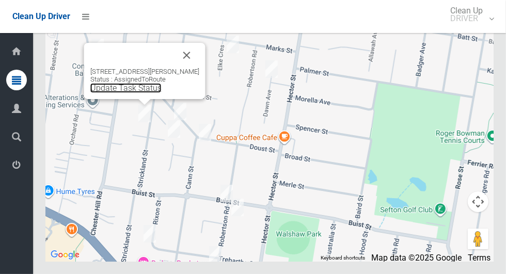
click at [136, 93] on link "Update Task Status" at bounding box center [125, 88] width 71 height 10
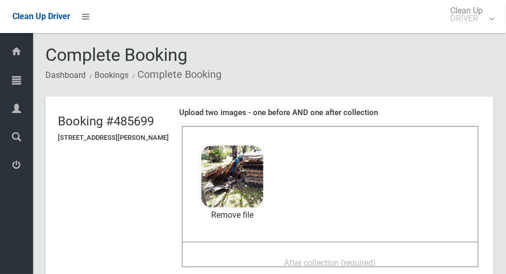
click at [365, 253] on div "After collection (required)" at bounding box center [330, 262] width 274 height 19
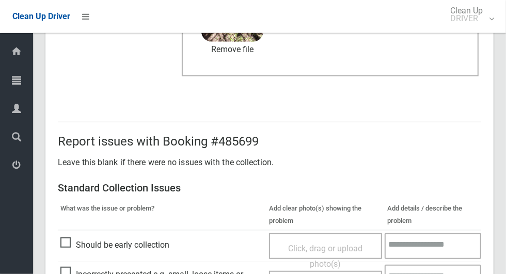
scroll to position [844, 0]
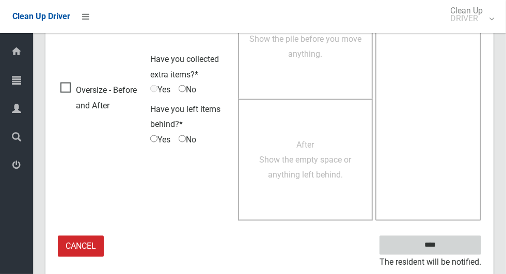
click at [448, 247] on input "****" at bounding box center [430, 245] width 102 height 19
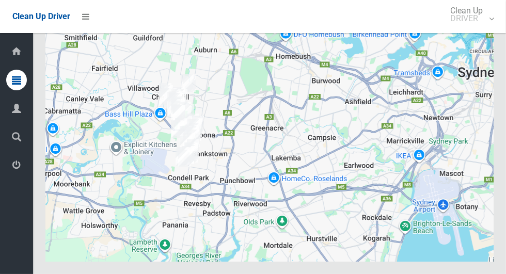
scroll to position [6023, 0]
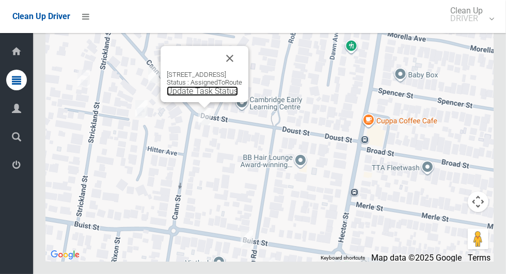
click at [215, 96] on link "Update Task Status" at bounding box center [202, 91] width 71 height 10
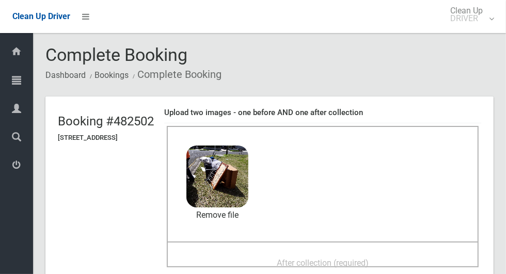
click at [403, 256] on div "After collection (required)" at bounding box center [322, 262] width 289 height 19
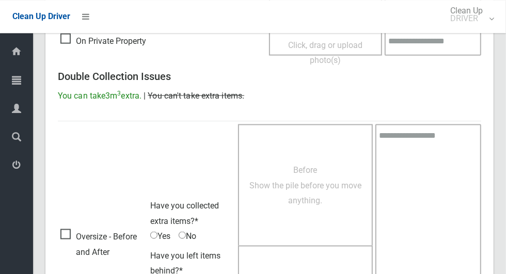
scroll to position [844, 0]
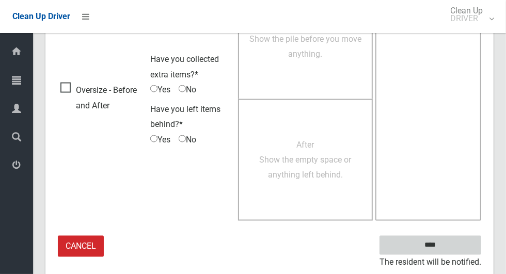
click at [448, 247] on input "****" at bounding box center [430, 245] width 102 height 19
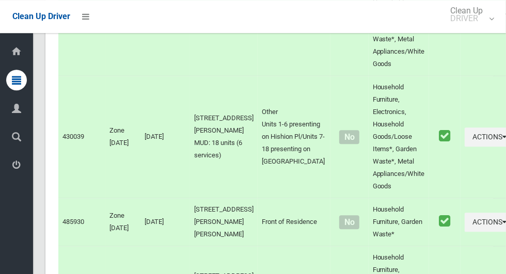
scroll to position [6023, 0]
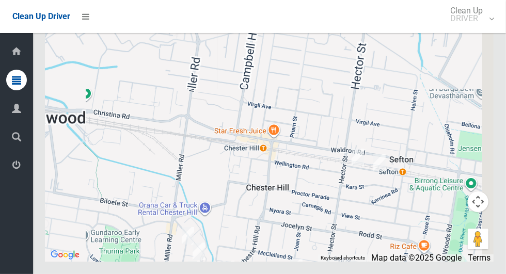
click at [266, 200] on div at bounding box center [269, 133] width 448 height 258
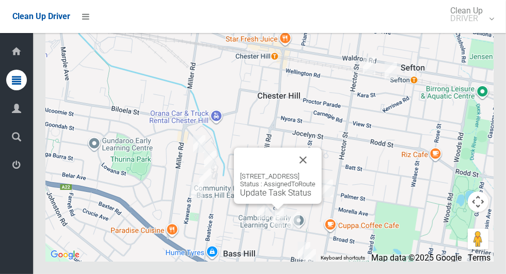
click at [274, 198] on link "Update Task Status" at bounding box center [275, 193] width 71 height 10
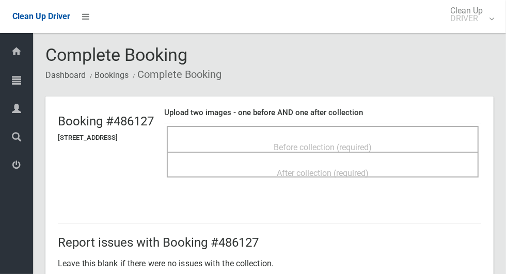
click at [421, 137] on div "Before collection (required)" at bounding box center [322, 146] width 289 height 19
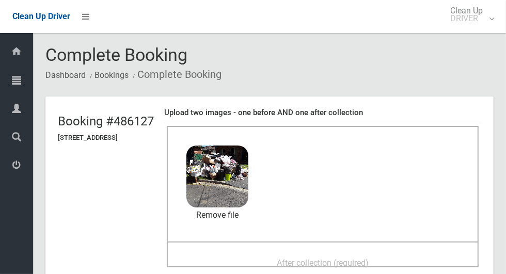
click at [368, 258] on span "After collection (required)" at bounding box center [322, 263] width 92 height 10
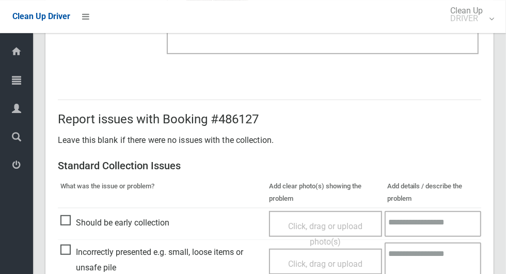
scroll to position [844, 0]
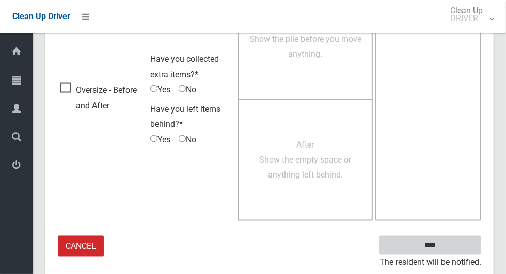
click at [449, 241] on input "****" at bounding box center [430, 245] width 102 height 19
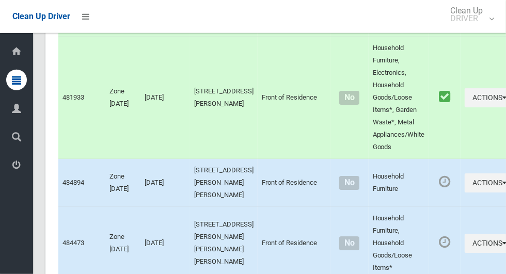
scroll to position [6023, 0]
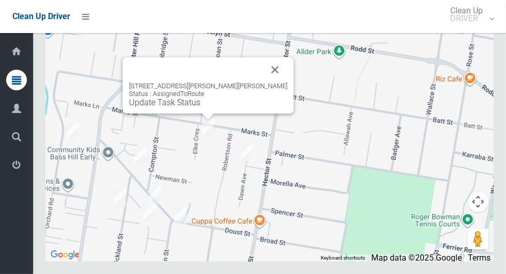
click at [264, 82] on button "Close" at bounding box center [275, 69] width 25 height 25
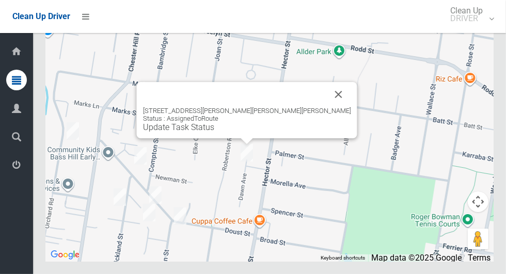
click at [326, 107] on button "Close" at bounding box center [338, 94] width 25 height 25
click at [214, 132] on link "Update Task Status" at bounding box center [178, 127] width 71 height 10
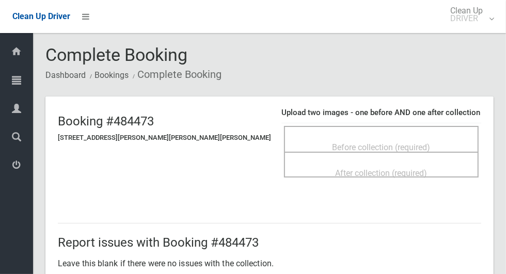
click at [390, 142] on span "Before collection (required)" at bounding box center [381, 147] width 98 height 10
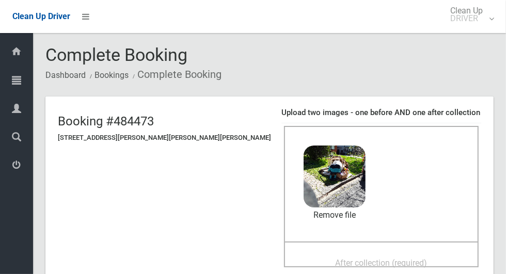
click at [387, 261] on span "After collection (required)" at bounding box center [381, 263] width 92 height 10
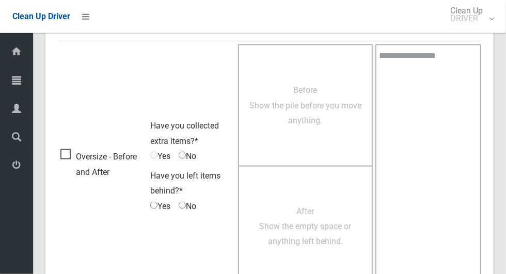
scroll to position [844, 0]
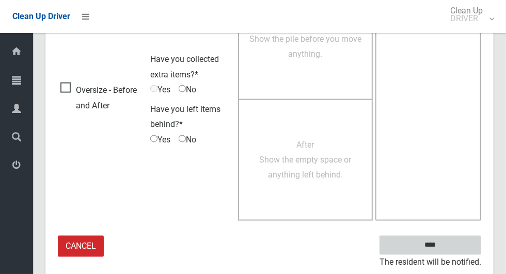
click at [448, 247] on input "****" at bounding box center [430, 245] width 102 height 19
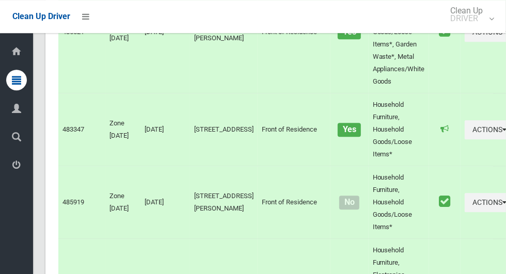
scroll to position [6023, 0]
